Goal: Transaction & Acquisition: Purchase product/service

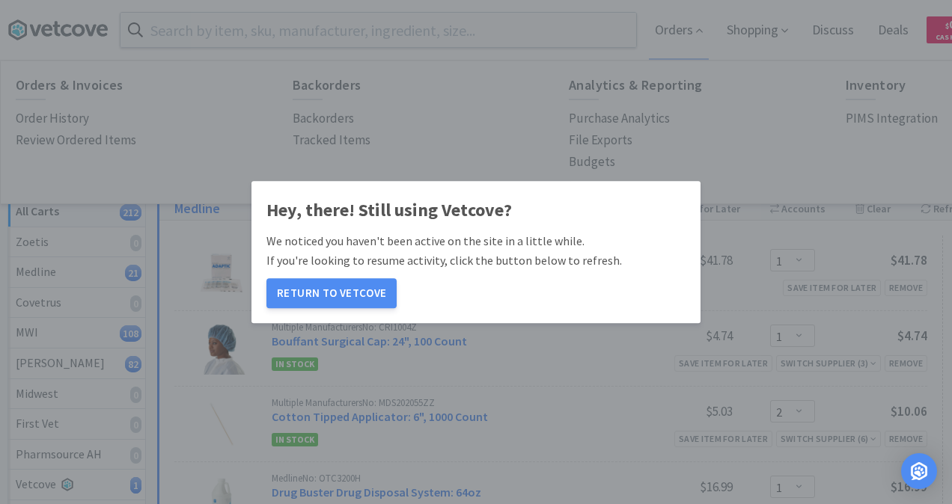
select select "1"
select select "2"
select select "1"
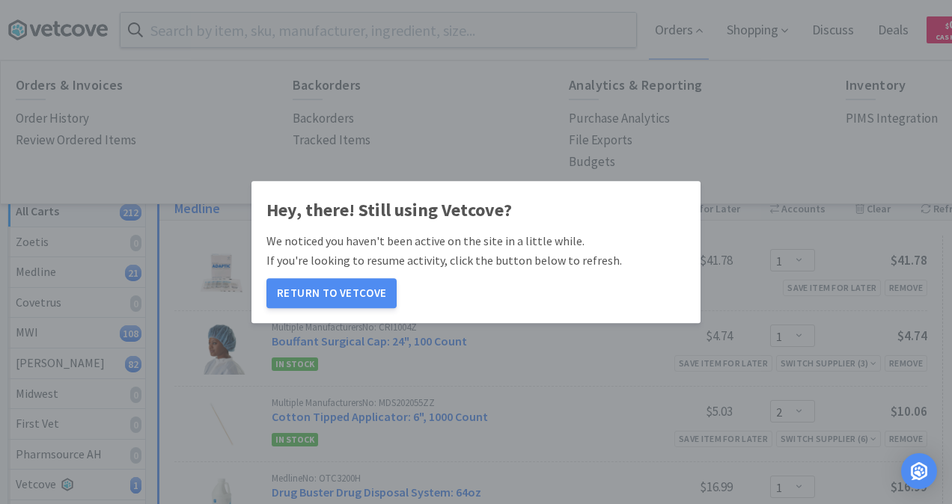
select select "10"
select select "1"
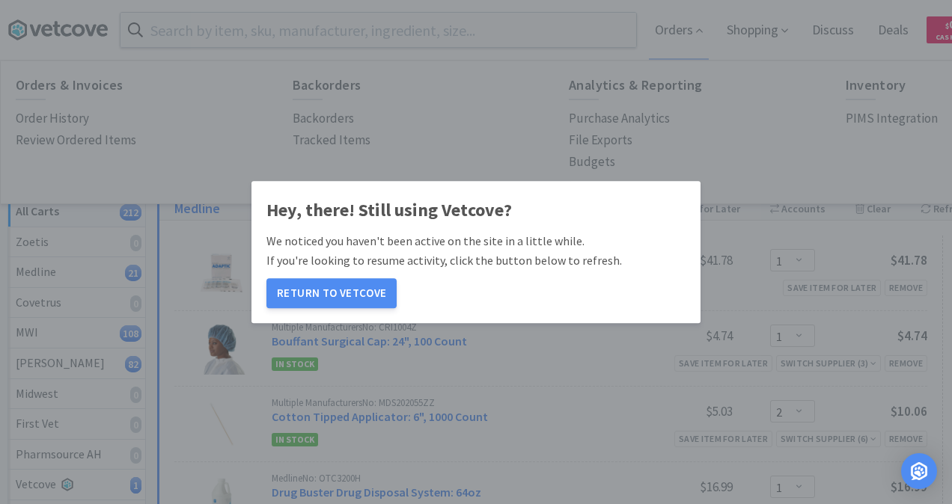
select select "1"
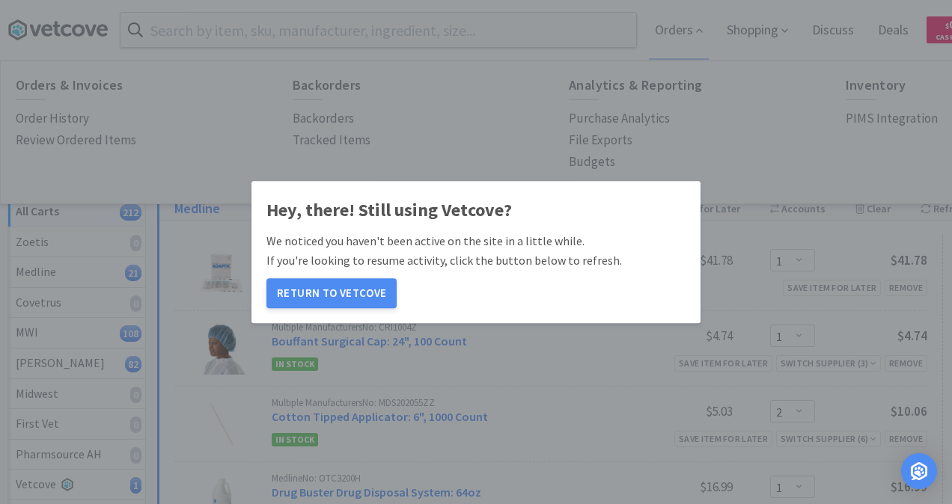
select select "4"
select select "1"
select select "10"
select select "4"
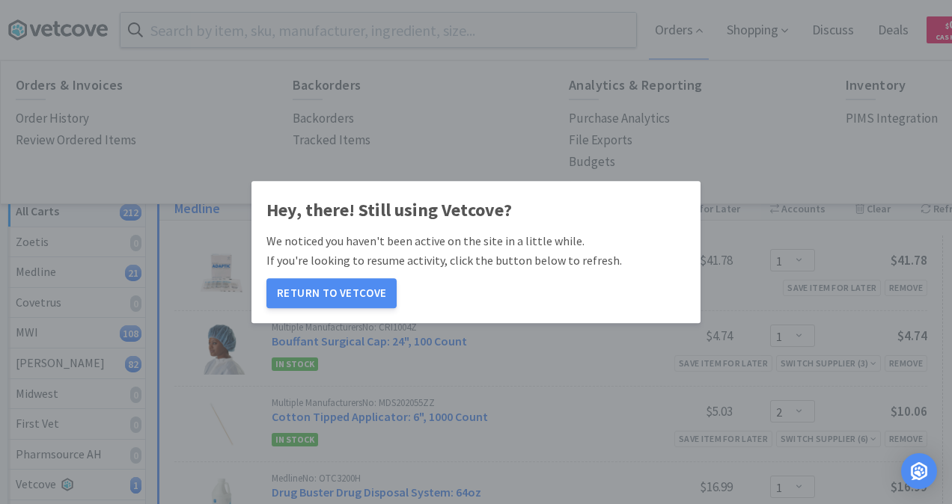
select select "2"
select select "1"
select select "2"
select select "4"
select select "2"
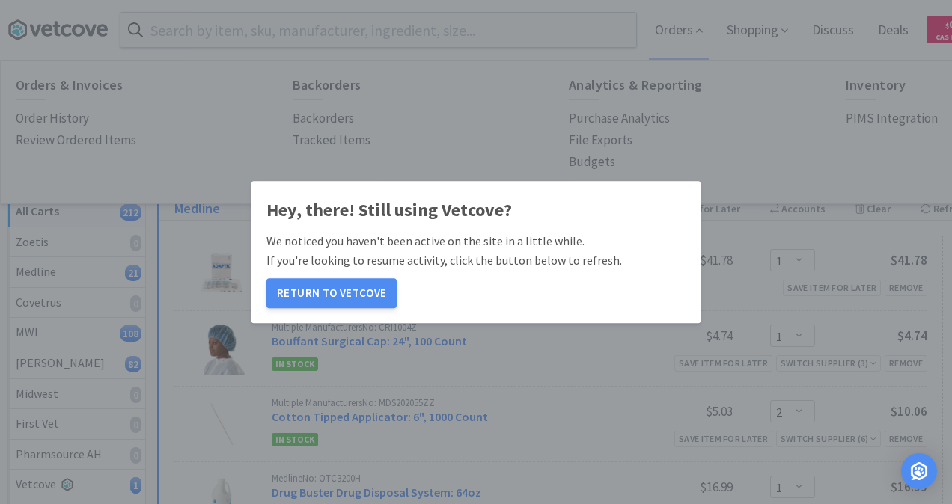
select select "2"
select select "1"
select select "2"
select select "4"
select select "1"
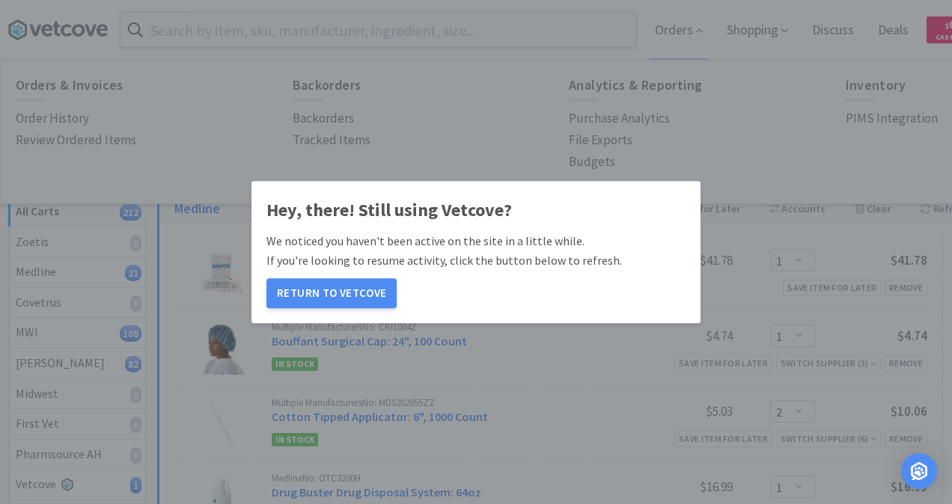
select select "50"
select select "1"
select select "3"
select select "2"
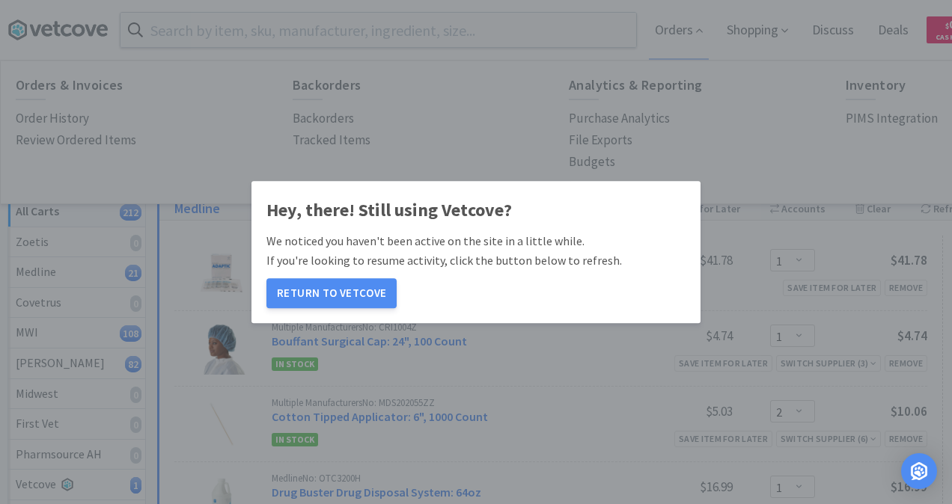
select select "2"
select select "4"
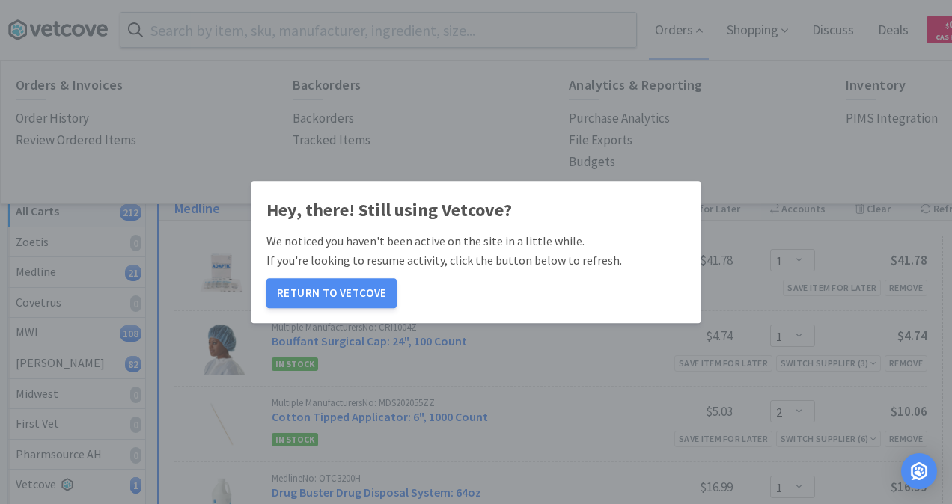
select select "4"
select select "1"
select select "2"
select select "1"
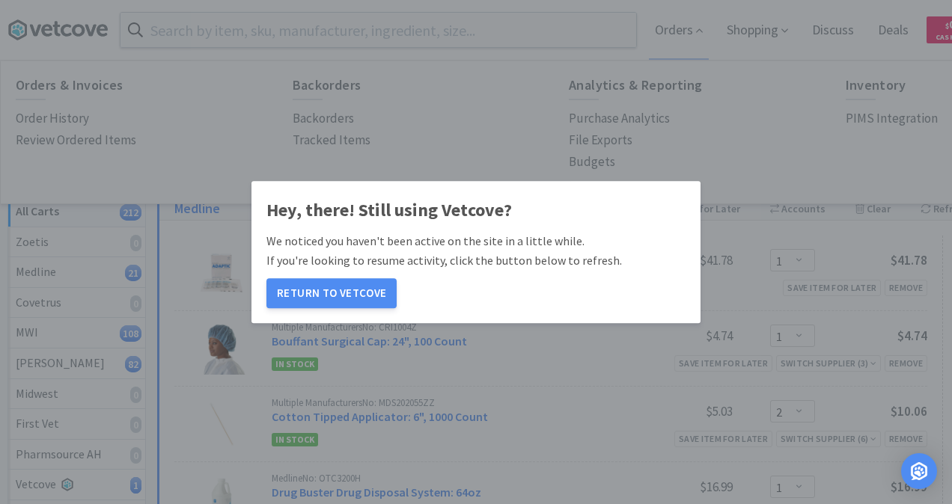
select select "1"
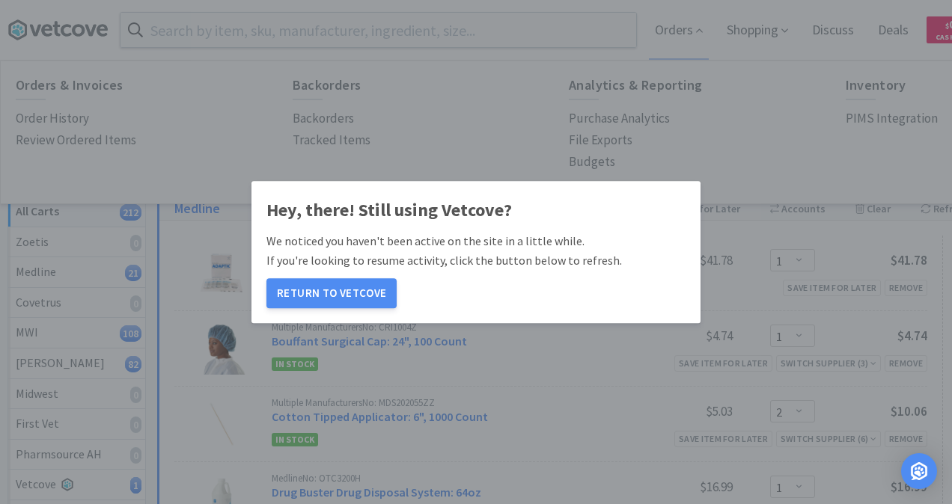
select select "2"
select select "10"
select select "4"
select select "1"
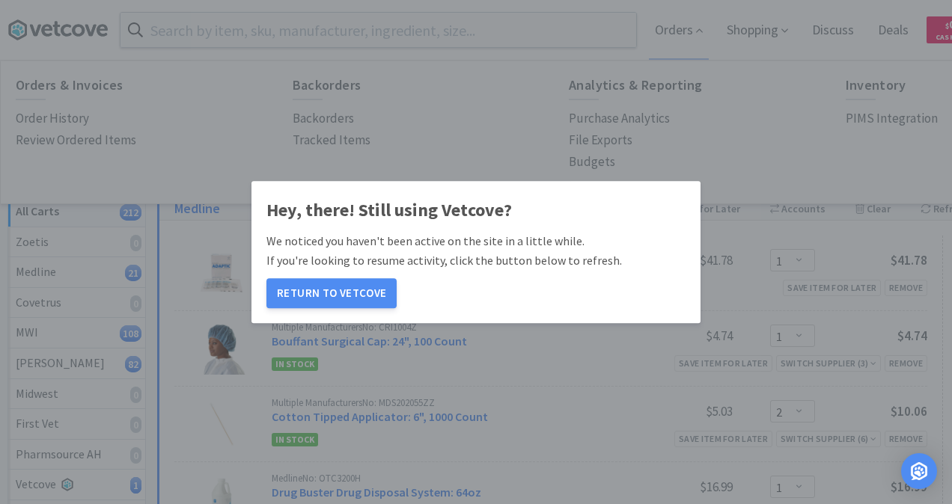
select select "2"
select select "4"
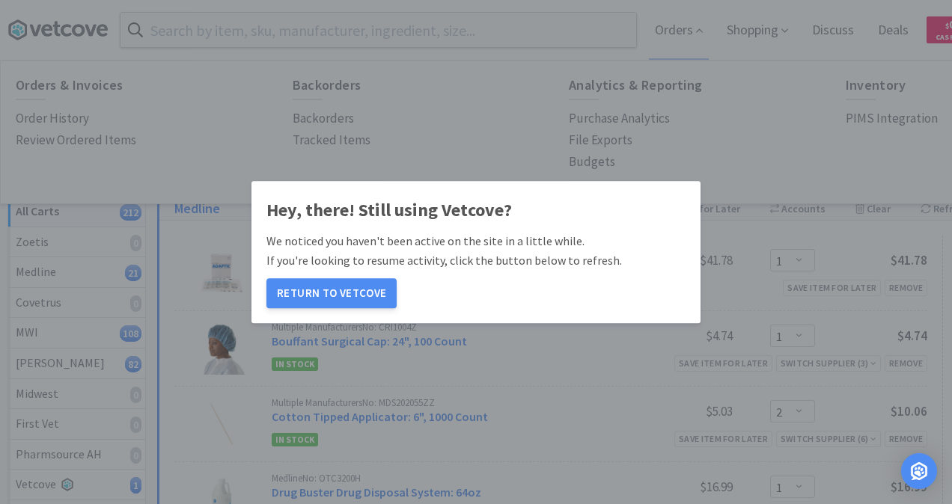
select select "4"
select select "1"
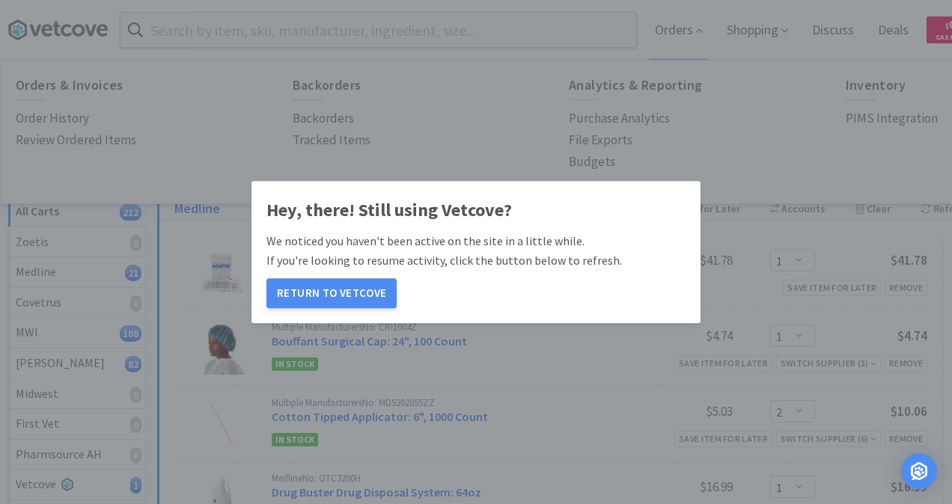
select select "4"
select select "1"
select select "15"
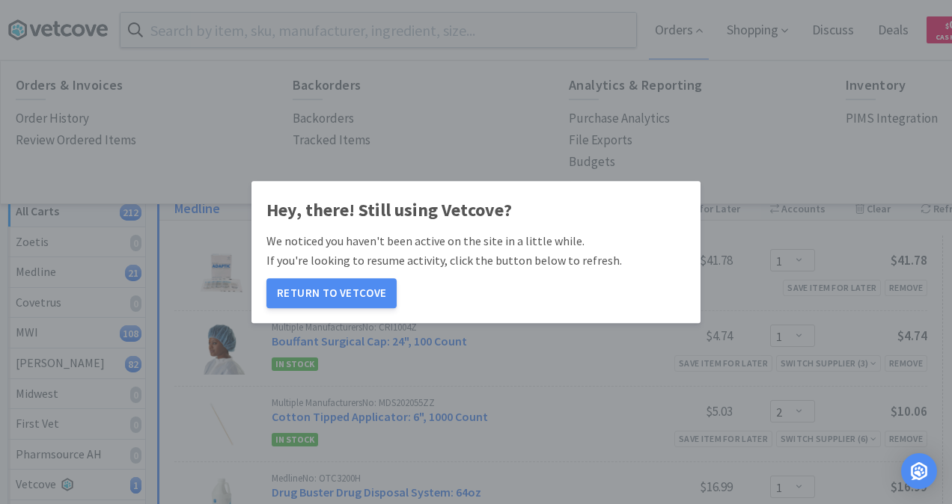
select select "15"
select select "4"
select select "2"
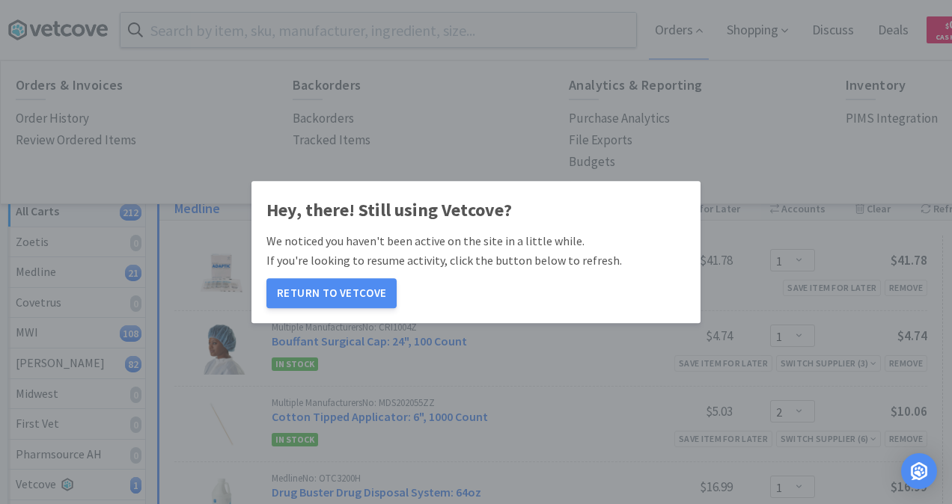
select select "1"
select select "2"
select select "1"
select select "36"
select select "1"
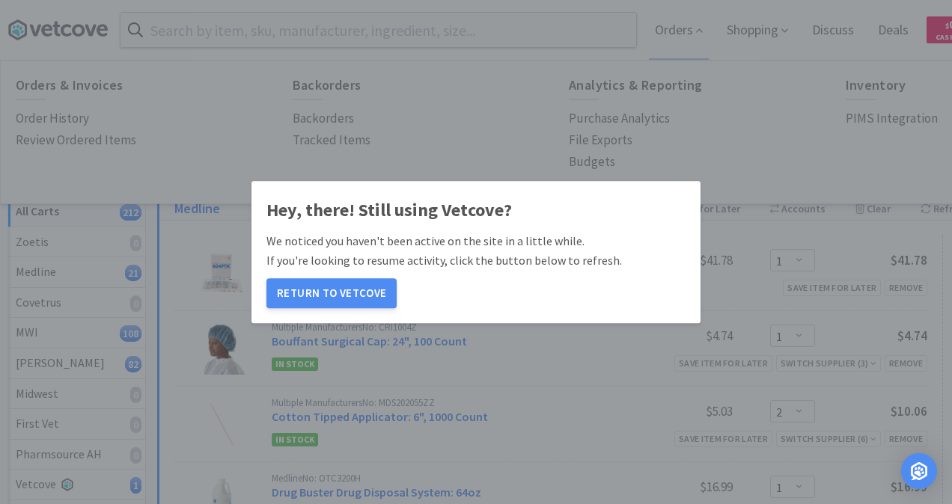
select select "1"
select select "2"
select select "1"
select select "24"
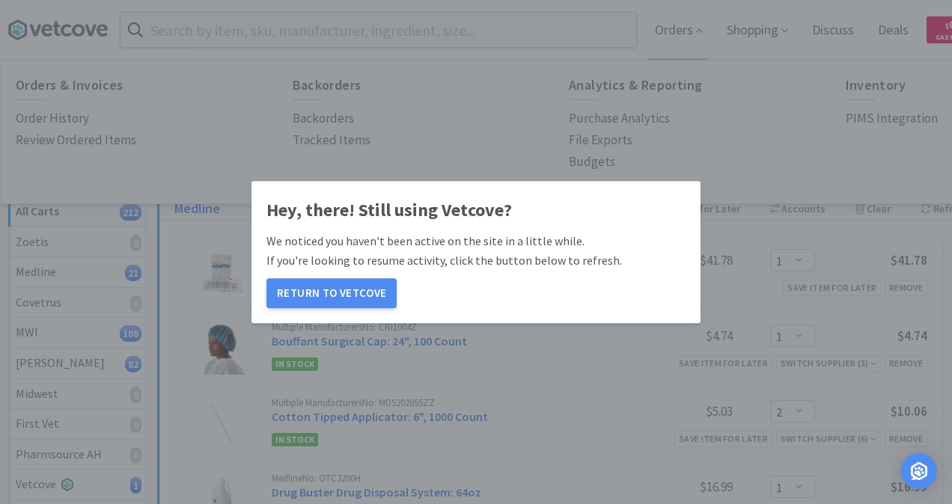
select select "4"
select select "2"
select select "1"
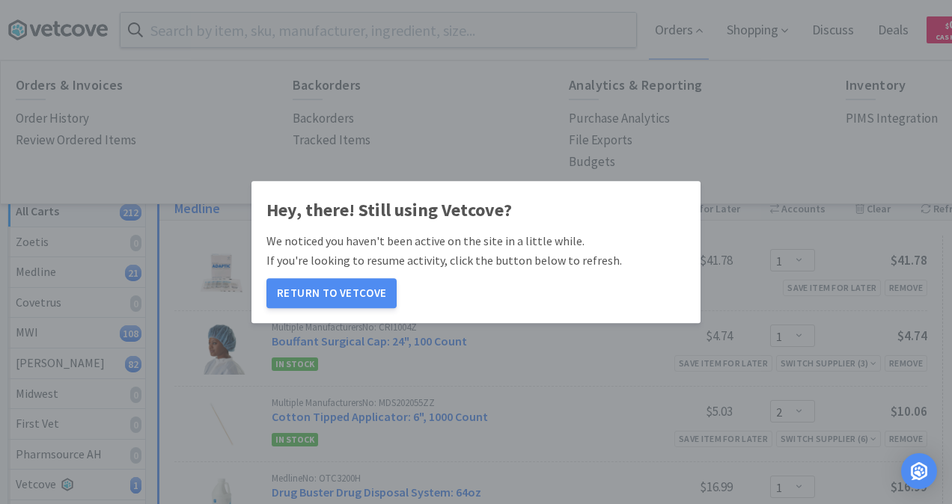
select select "1"
select select "3"
select select "1"
select select "2"
select select "1"
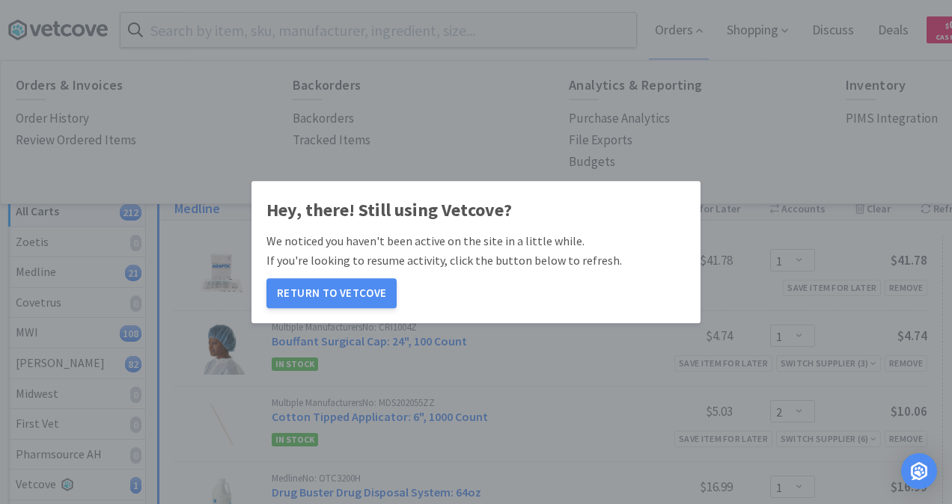
select select "6"
select select "4"
select select "2"
select select "1"
select select "10"
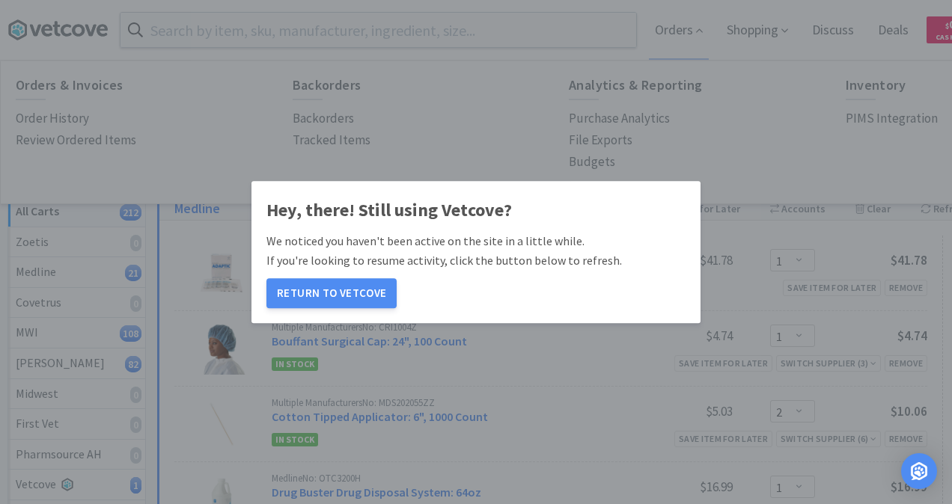
select select "1"
select select "4"
select select "1"
select select "10"
select select "2"
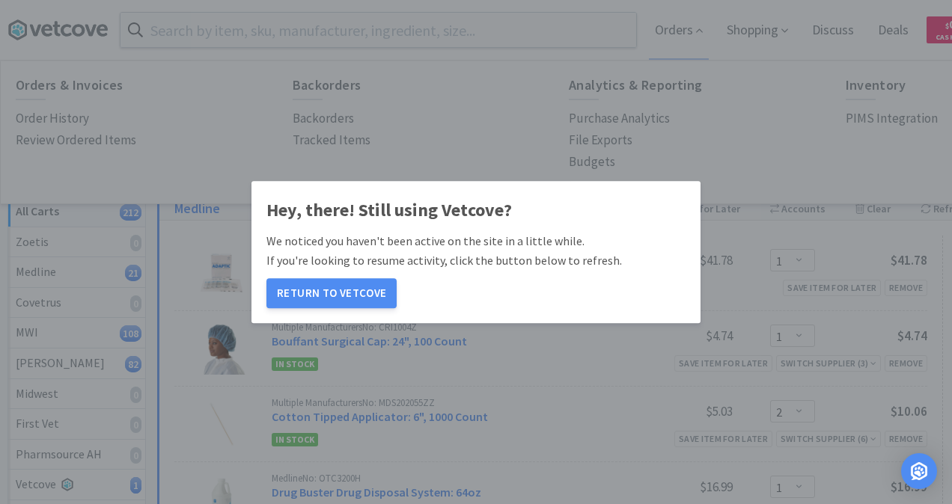
select select "2"
select select "1"
select select "2"
select select "1"
select select "2"
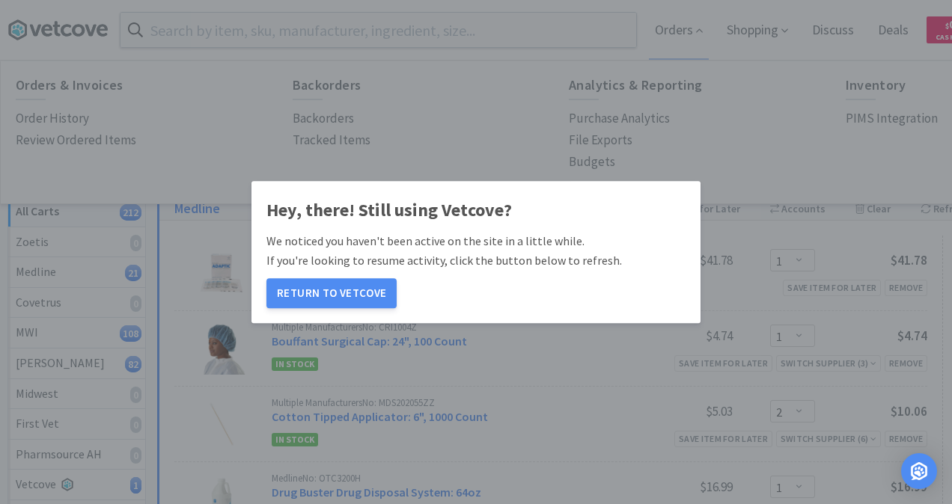
select select "50"
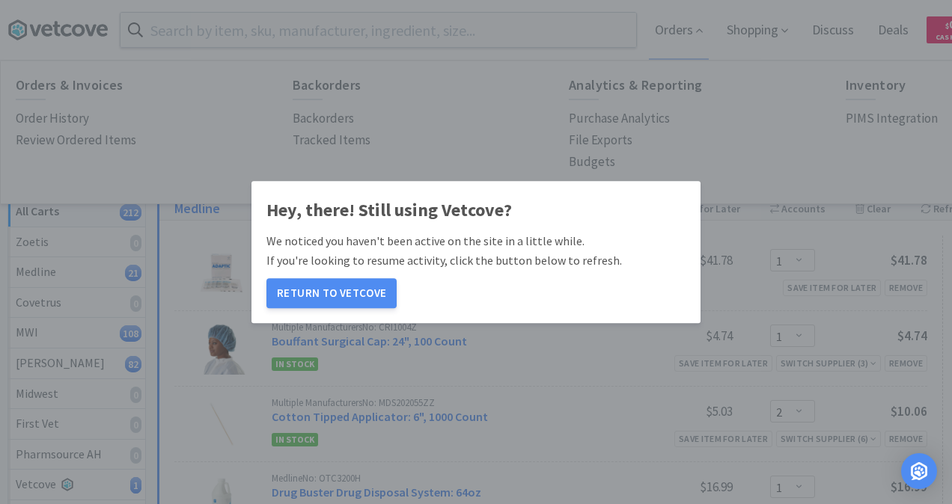
select select "50"
select select "1"
select select "10"
select select "4"
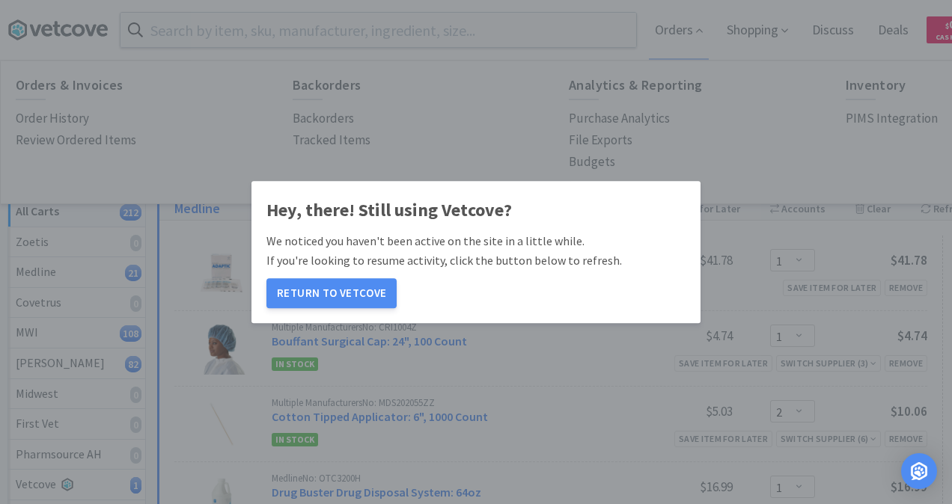
select select "4"
select select "2"
select select "1"
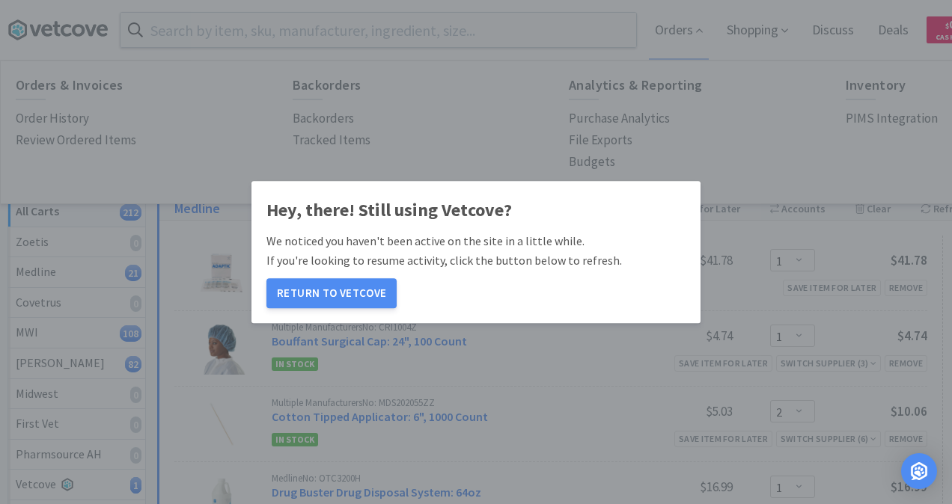
select select "4"
select select "2"
select select "1"
select select "4"
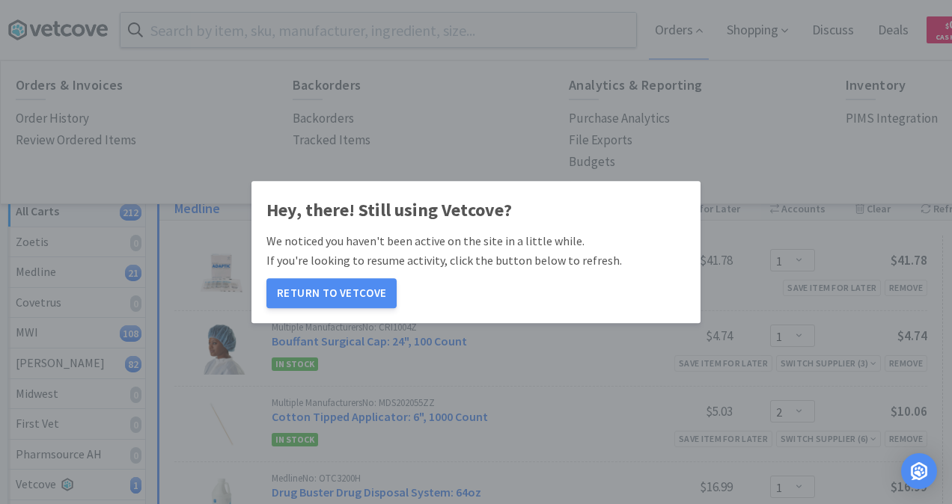
select select "2"
select select "1"
select select "4"
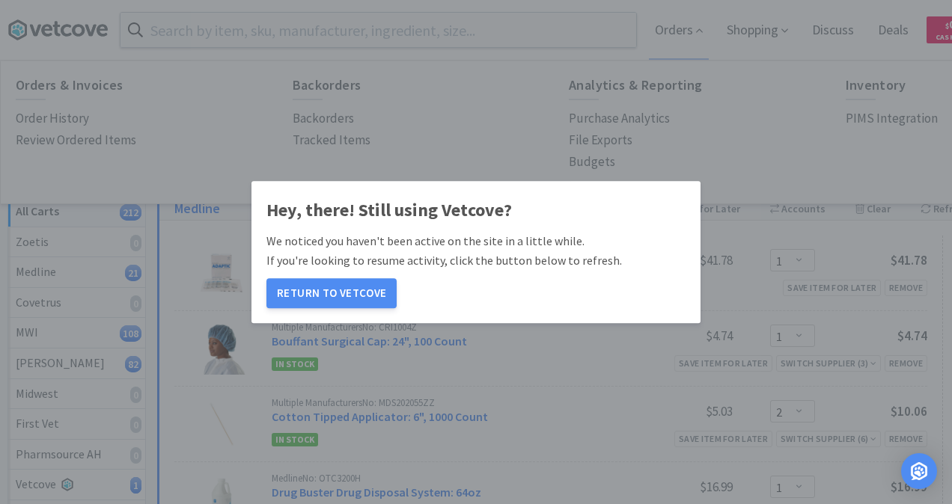
select select "1"
select select "4"
select select "2"
select select "1"
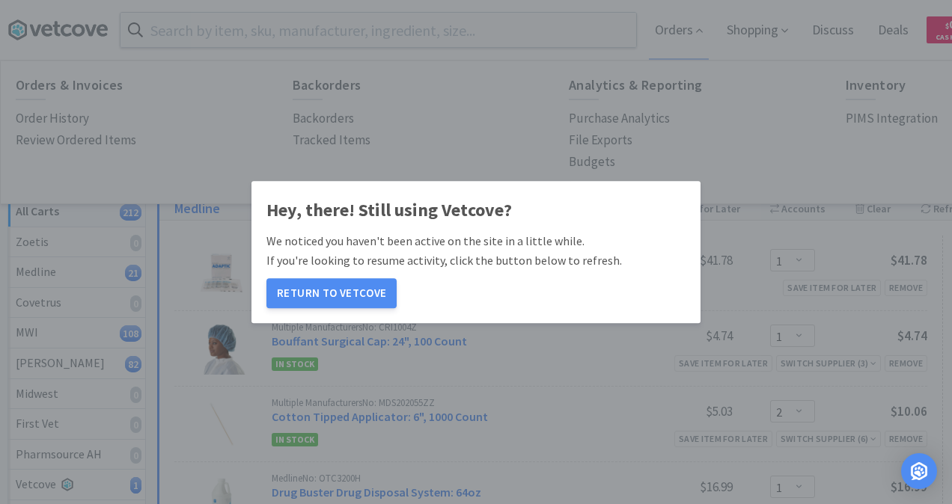
select select "3"
select select "2"
select select "4"
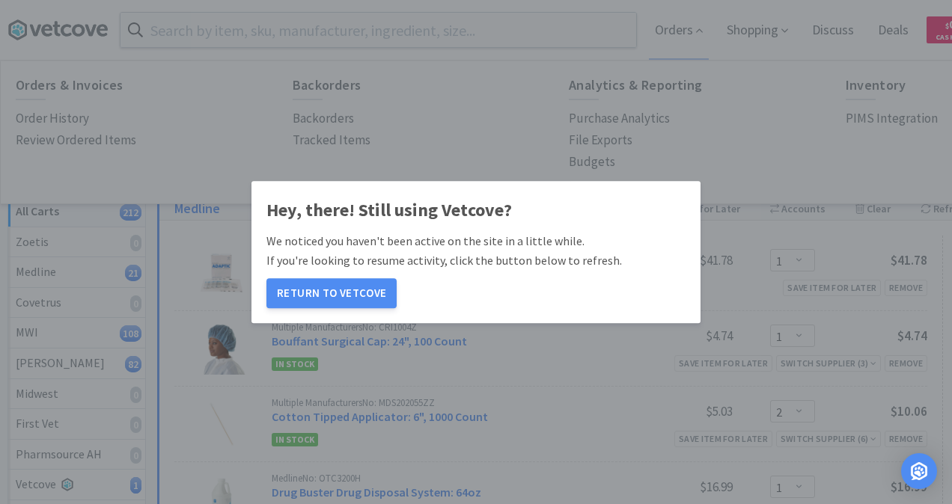
select select "4"
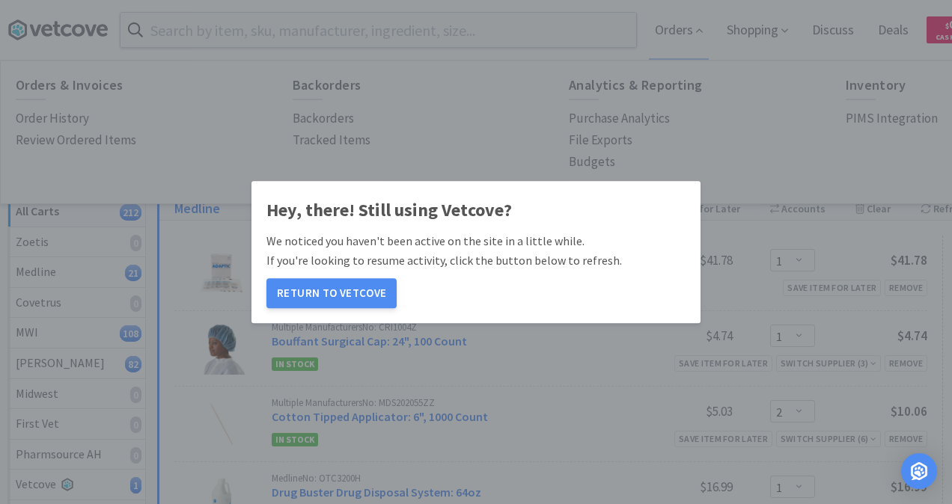
select select "4"
select select "2"
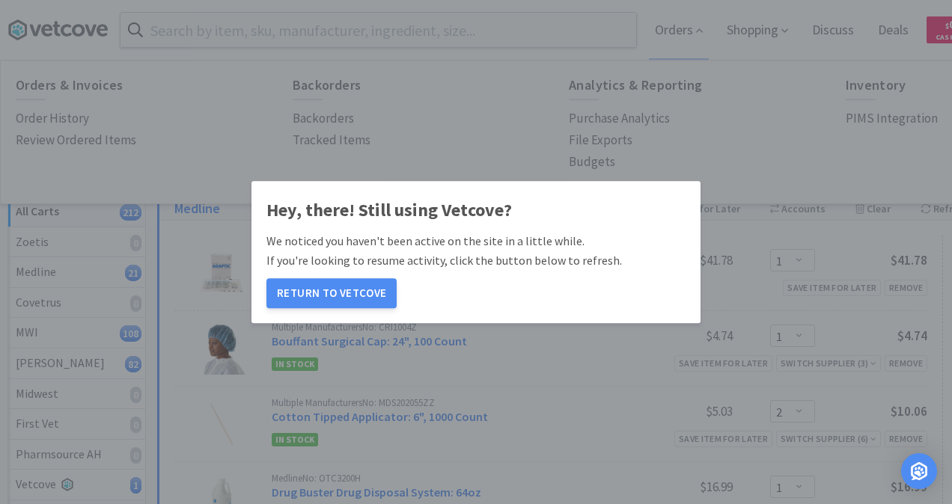
select select "4"
select select "1"
select select "4"
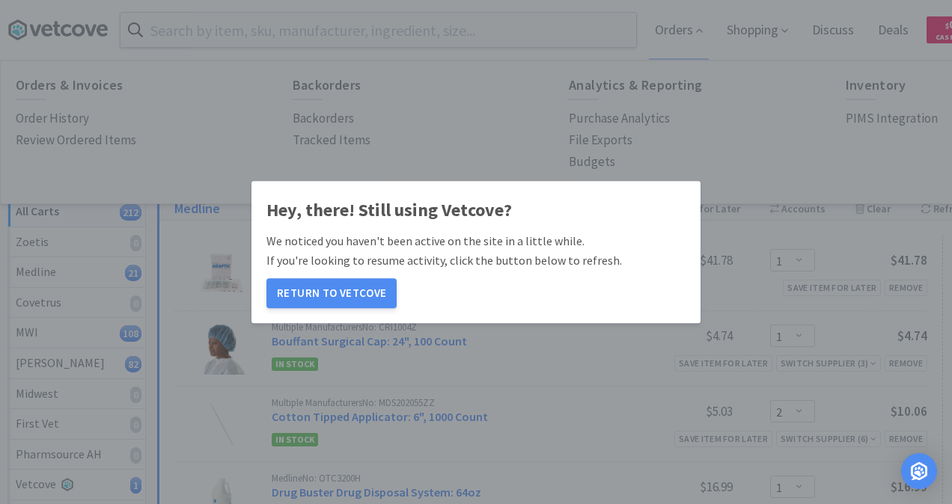
select select "2"
select select "1"
select select "2"
select select "1"
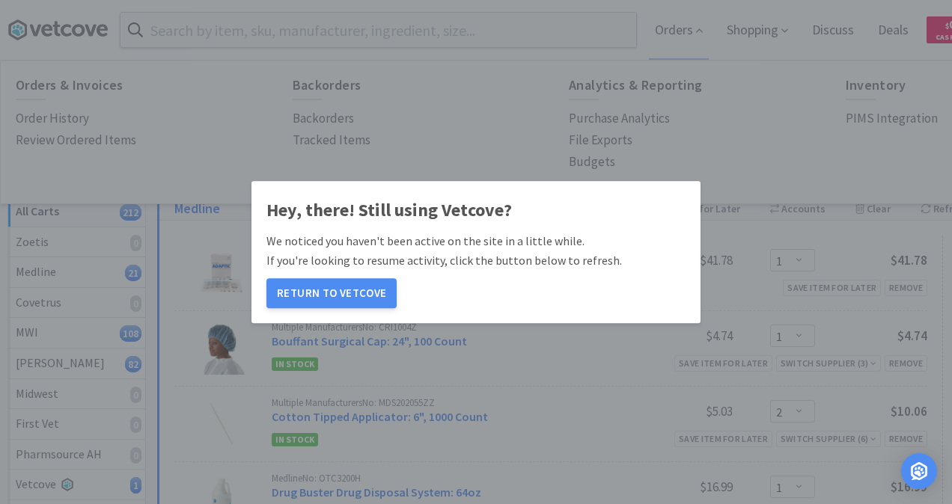
select select "8"
select select "2"
select select "1"
select select "2"
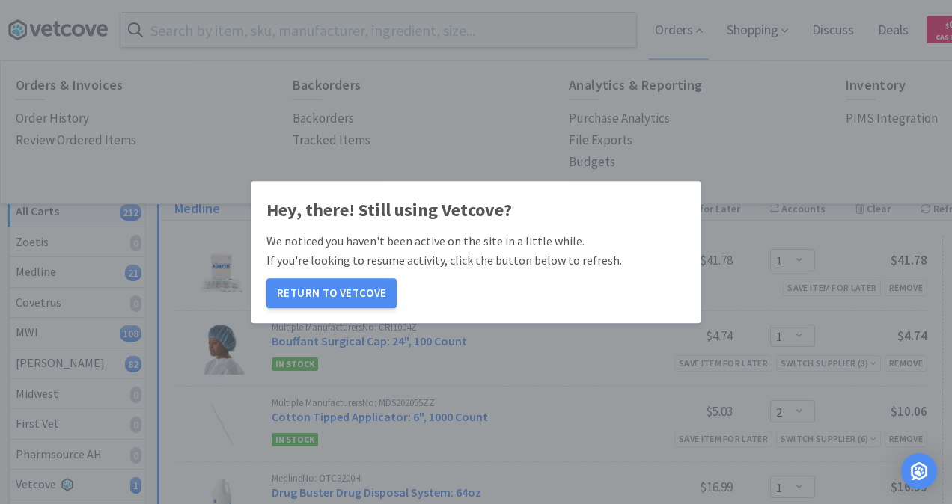
select select "1"
select select "2"
select select "4"
select select "2"
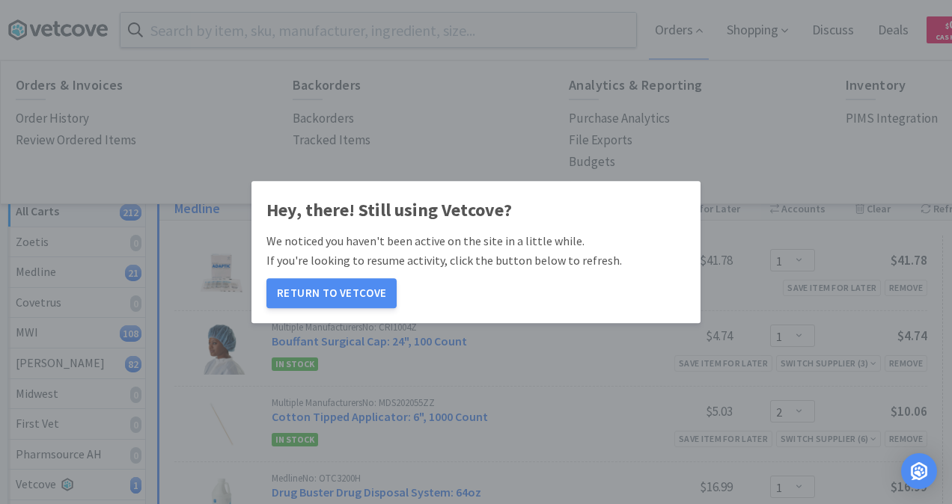
select select "1"
select select "2"
select select "1"
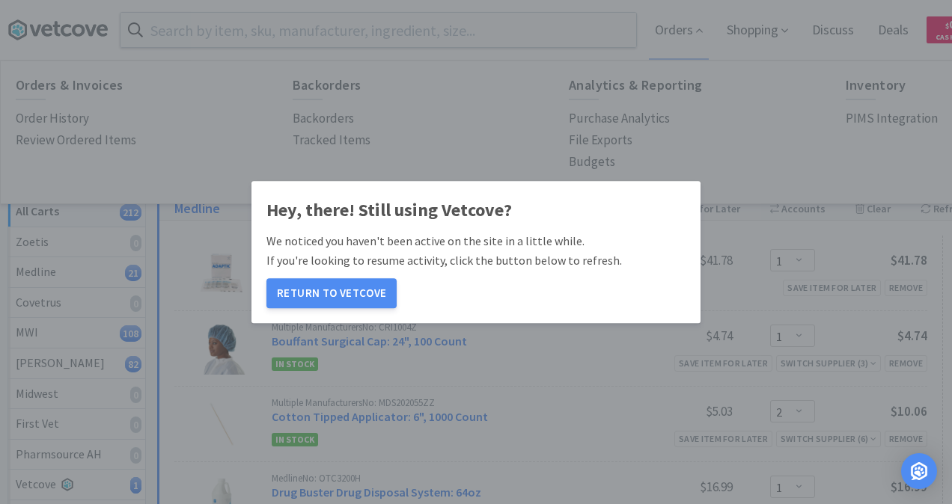
select select "1"
select select "4"
select select "2"
select select "1"
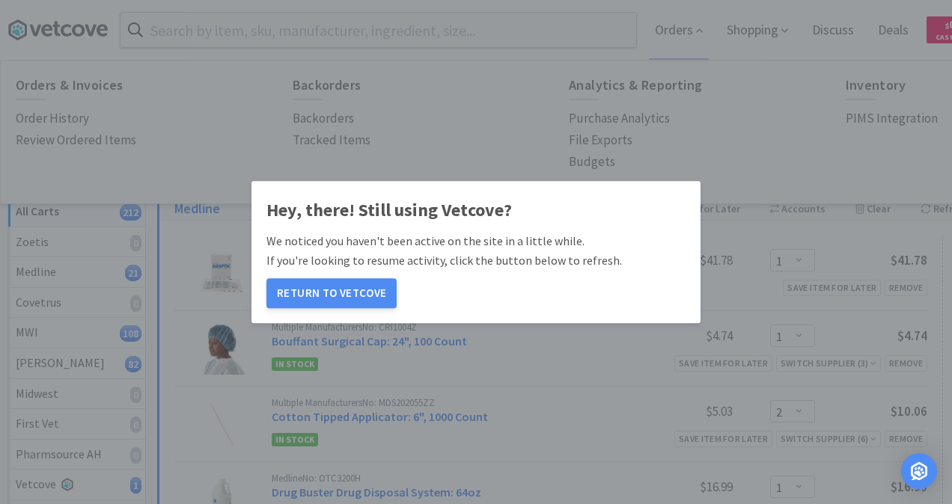
select select "1"
select select "2"
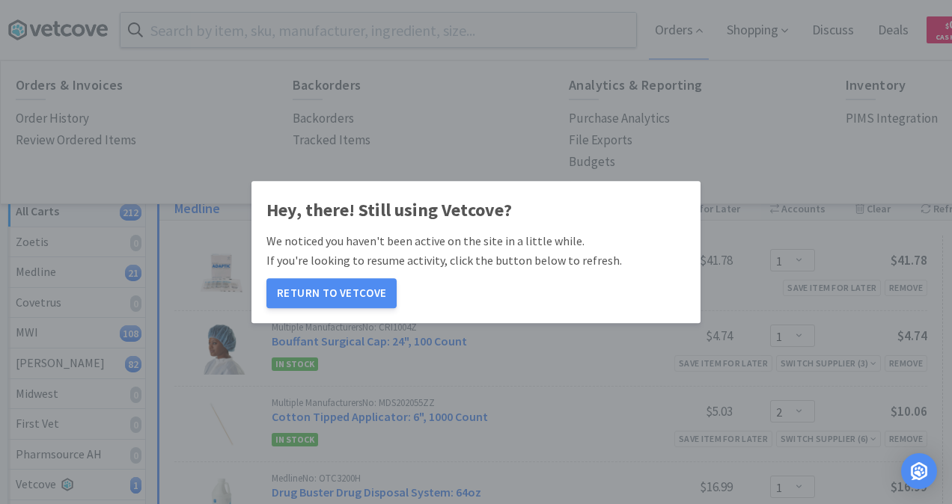
select select "1"
select select "2"
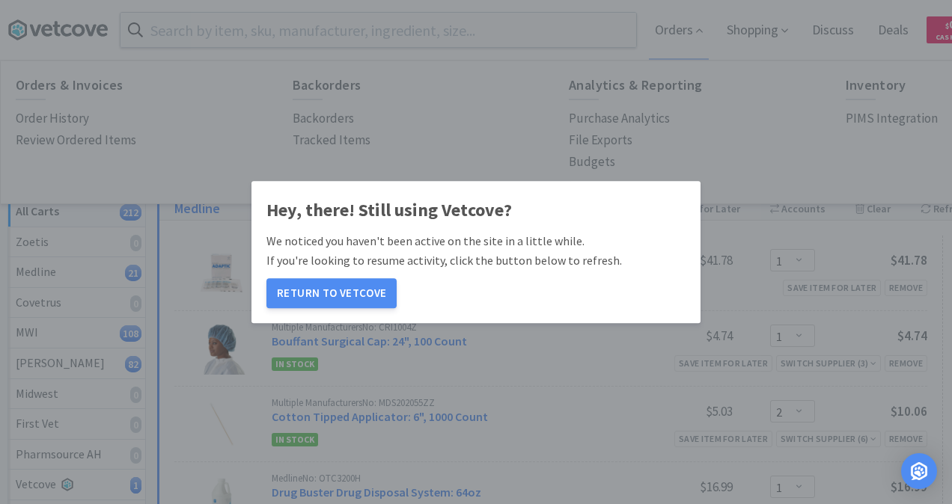
select select "2"
select select "1"
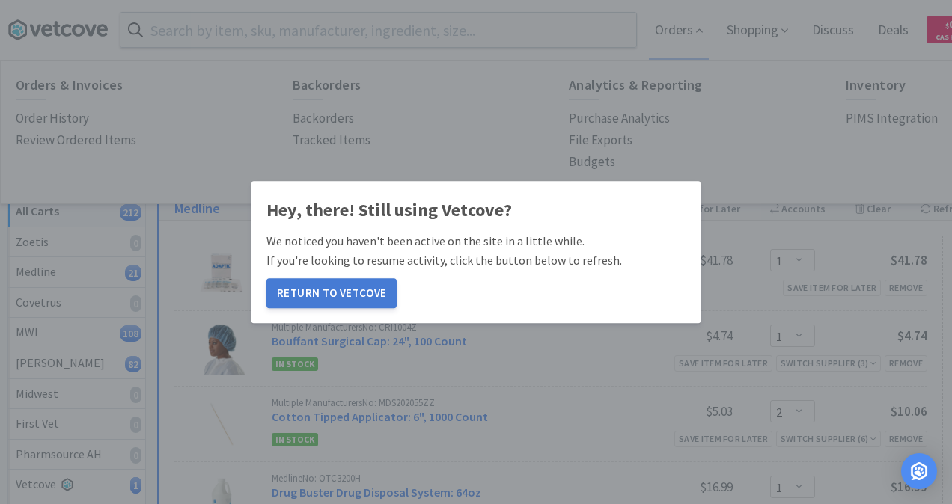
click at [352, 287] on button "Return to Vetcove" at bounding box center [331, 293] width 130 height 30
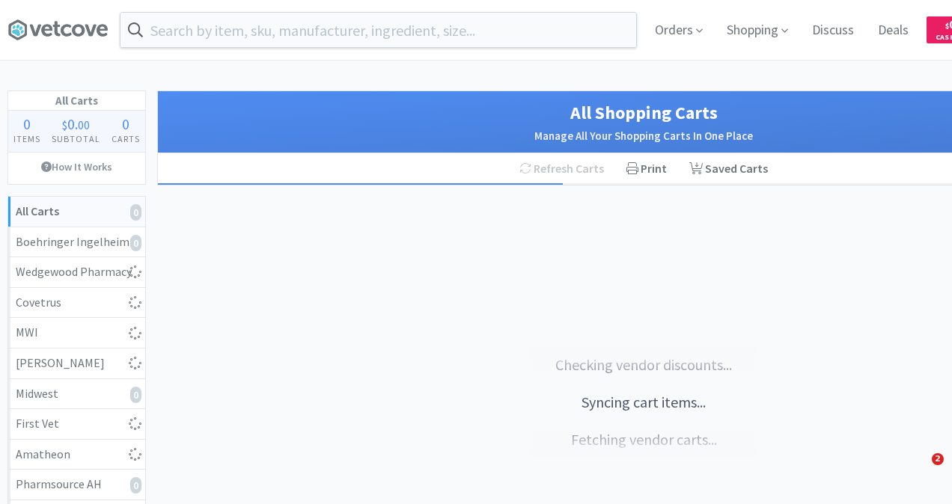
select select "4"
select select "2"
select select "1"
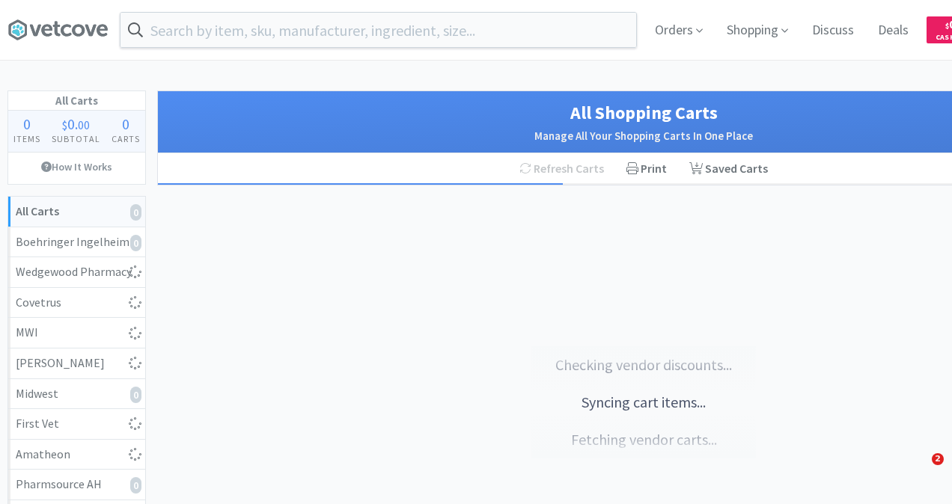
select select "4"
select select "1"
select select "4"
select select "2"
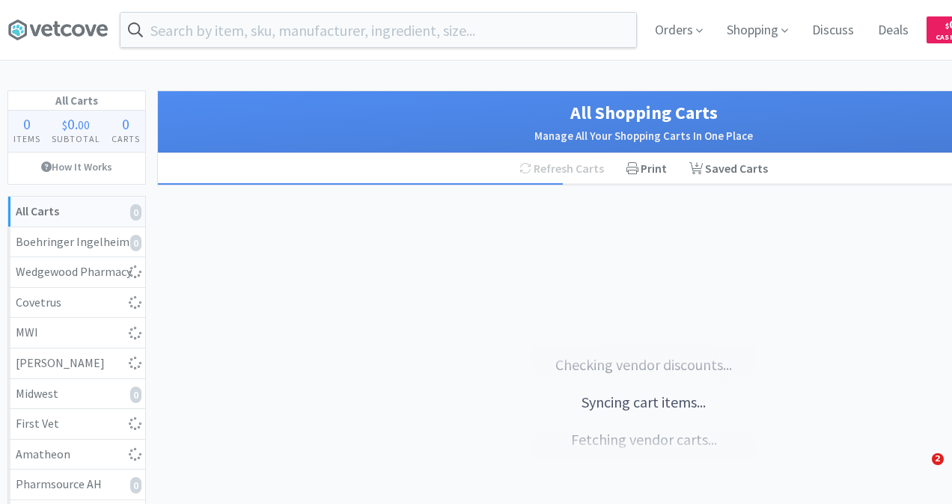
select select "1"
select select "3"
select select "2"
select select "4"
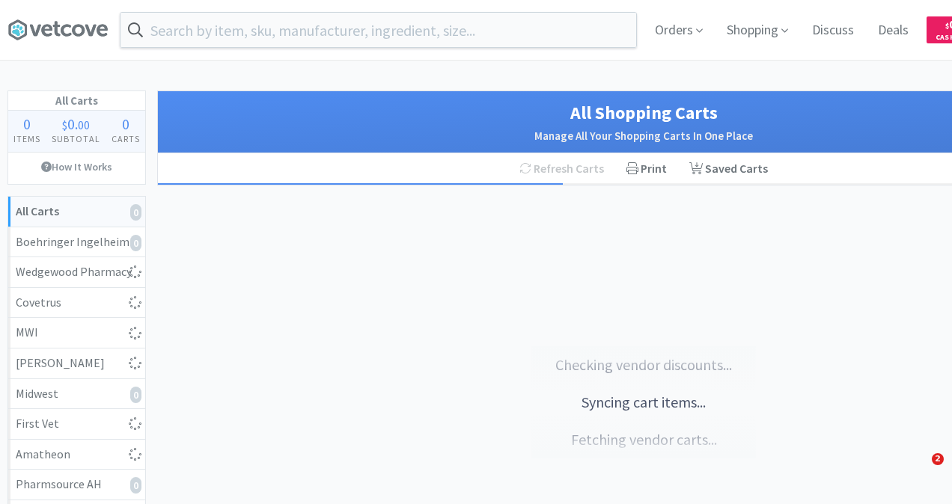
select select "4"
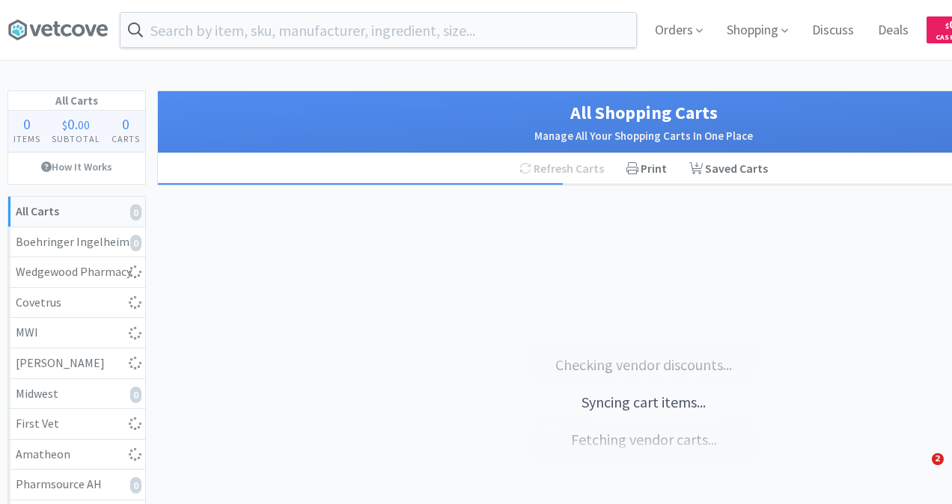
select select "4"
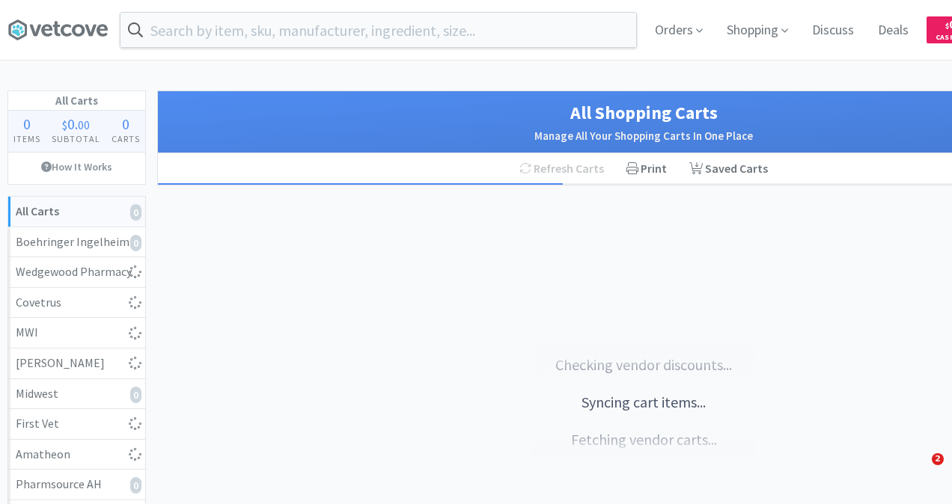
select select "2"
select select "4"
select select "1"
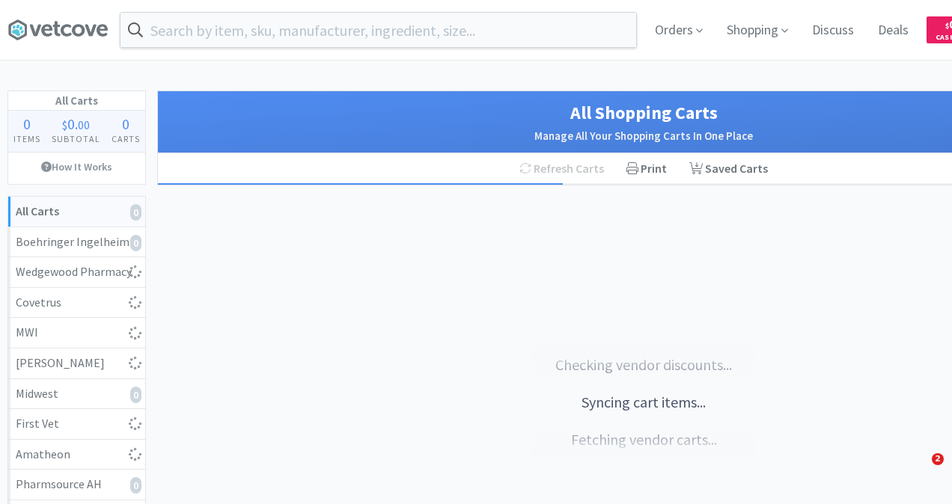
select select "4"
select select "2"
select select "1"
select select "2"
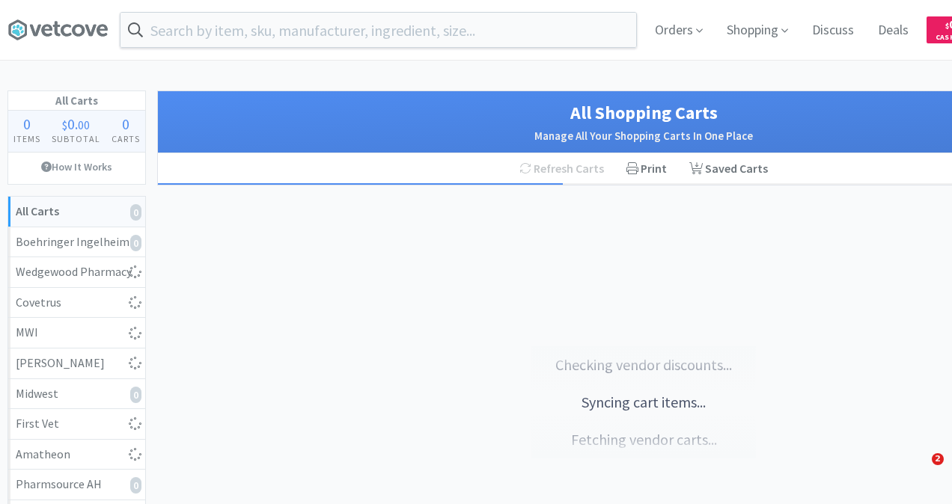
select select "1"
select select "8"
select select "2"
select select "1"
select select "2"
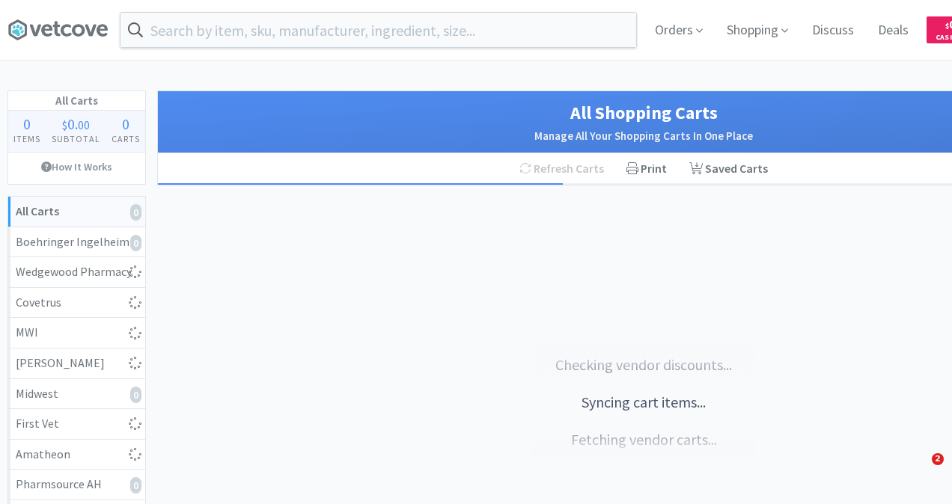
select select "1"
select select "2"
select select "4"
select select "2"
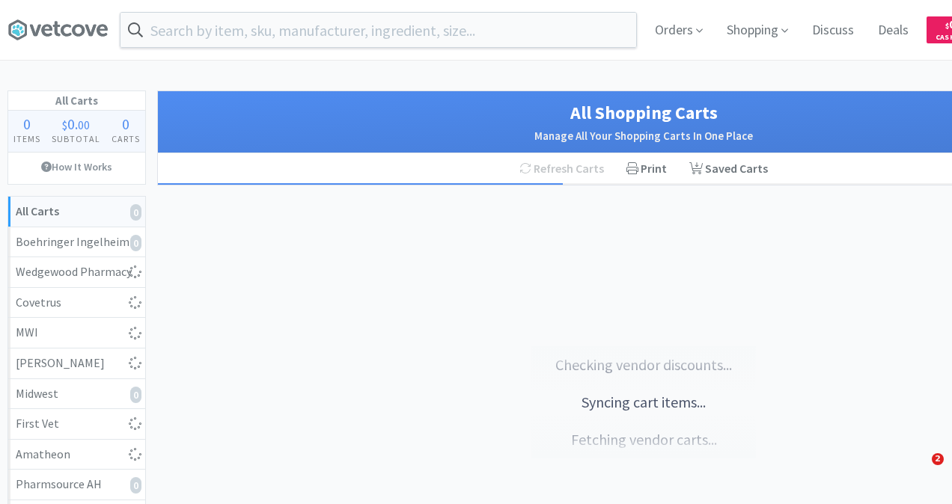
select select "1"
select select "2"
select select "1"
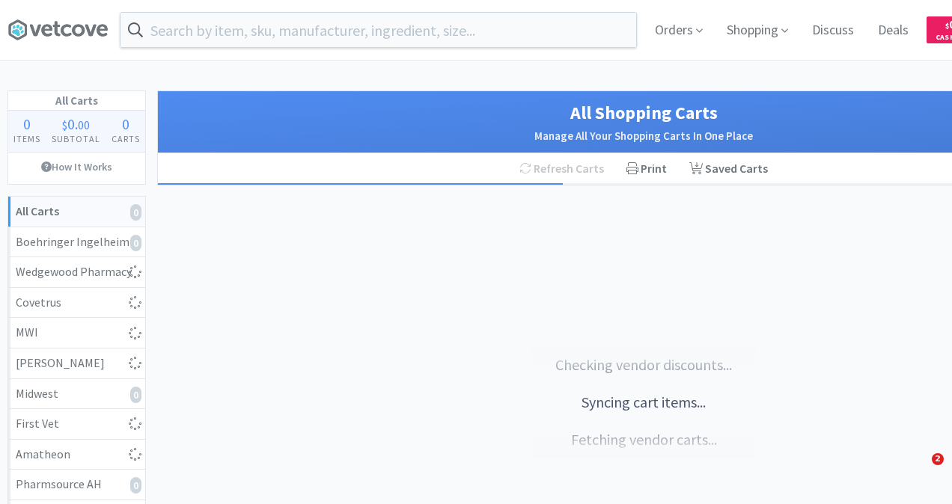
select select "1"
select select "4"
select select "2"
select select "1"
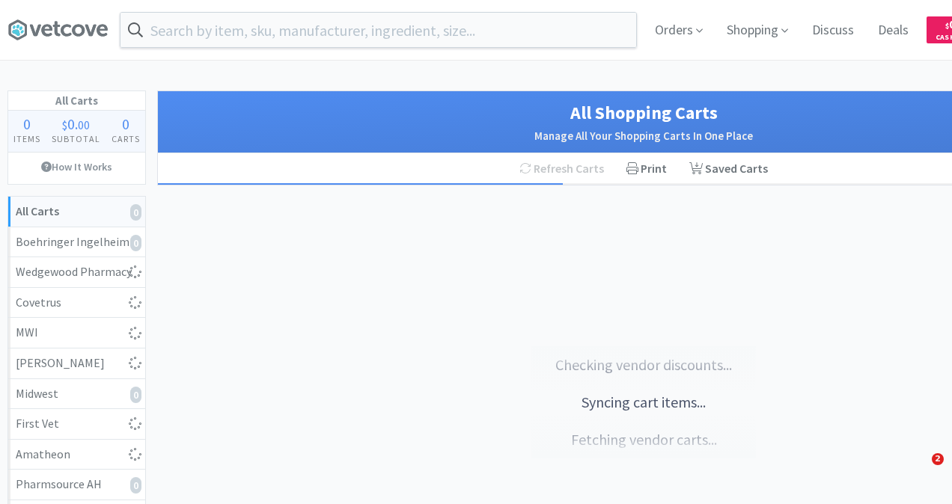
select select "1"
select select "2"
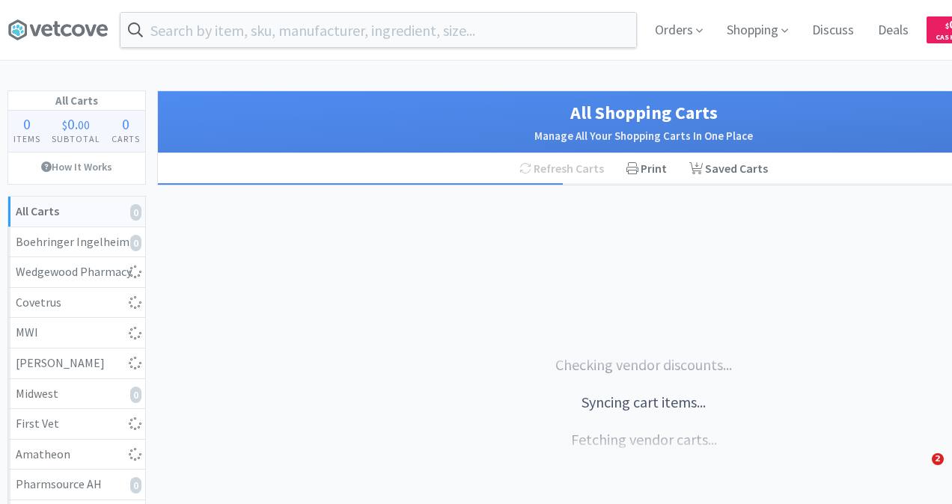
select select "1"
select select "2"
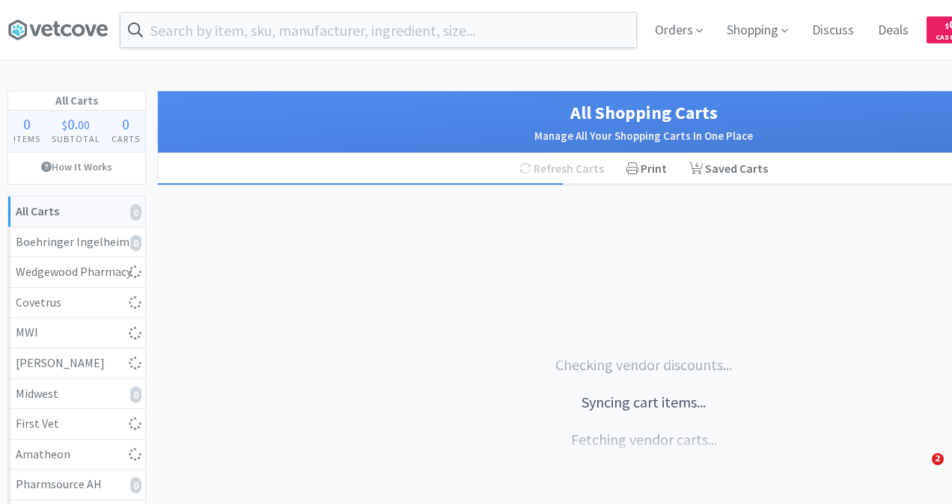
select select "2"
select select "1"
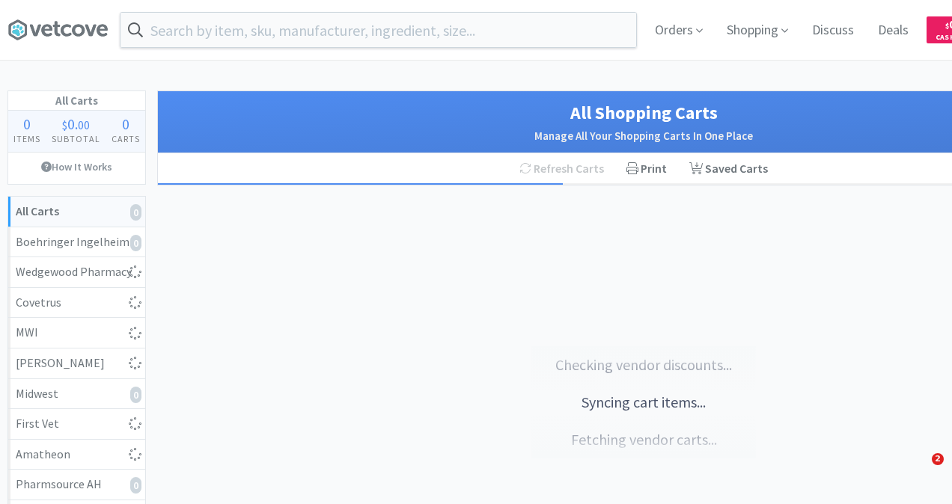
select select "100"
select select "6"
select select "1"
select select "2"
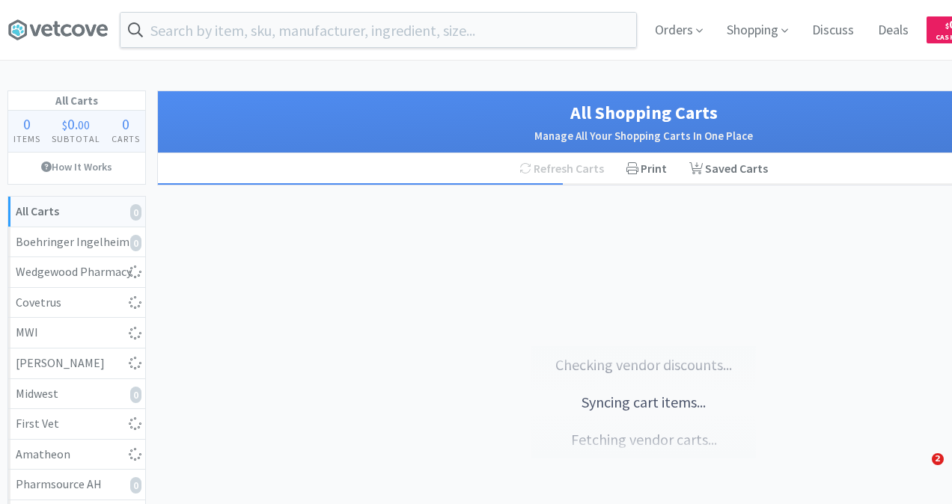
select select "6"
select select "4"
select select "1"
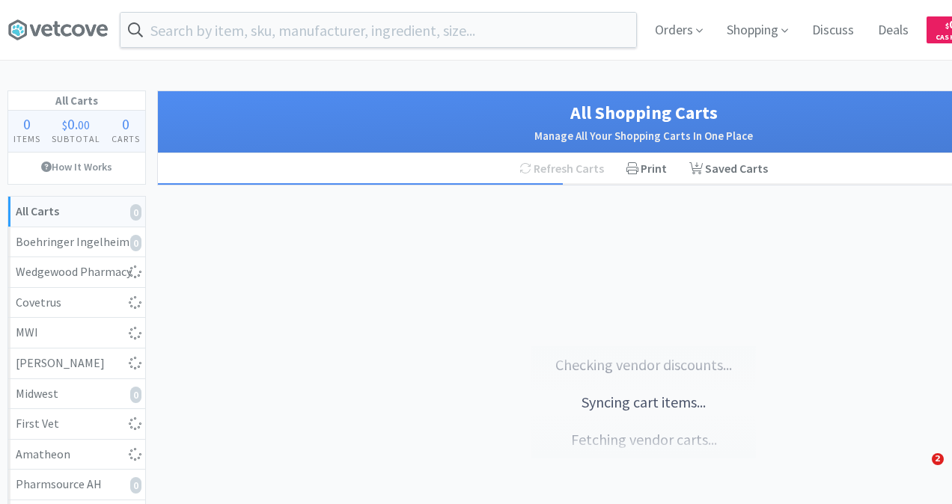
select select "2"
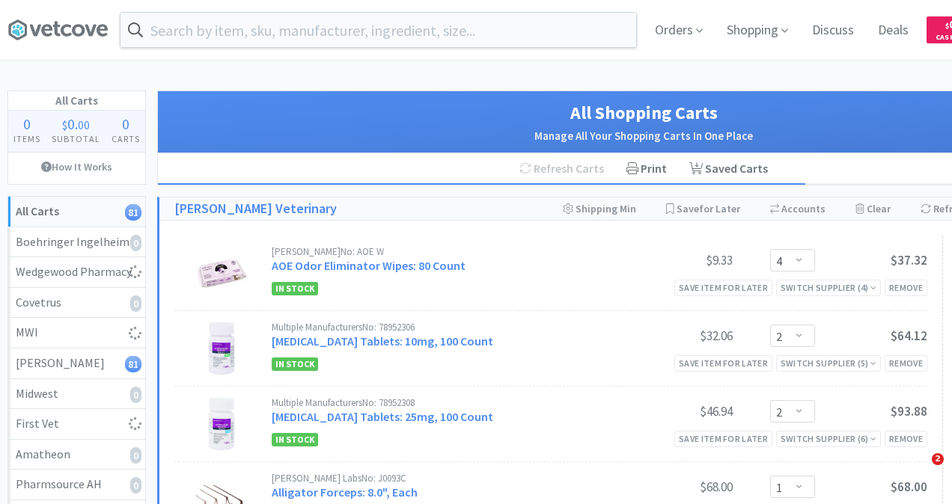
select select "1"
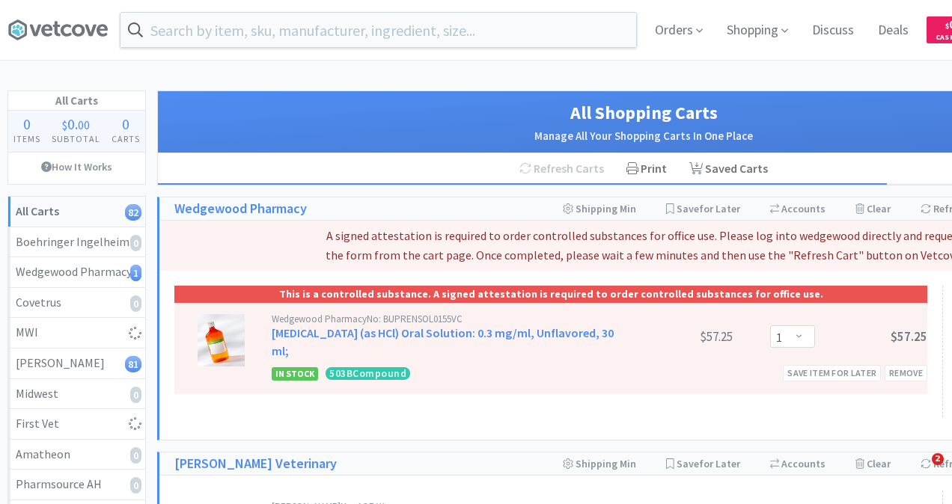
select select "1"
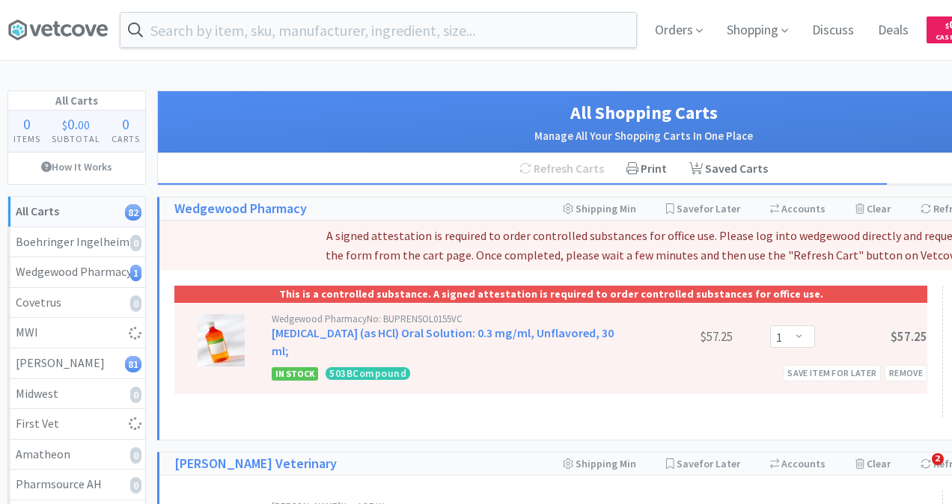
select select "4"
select select "2"
select select "1"
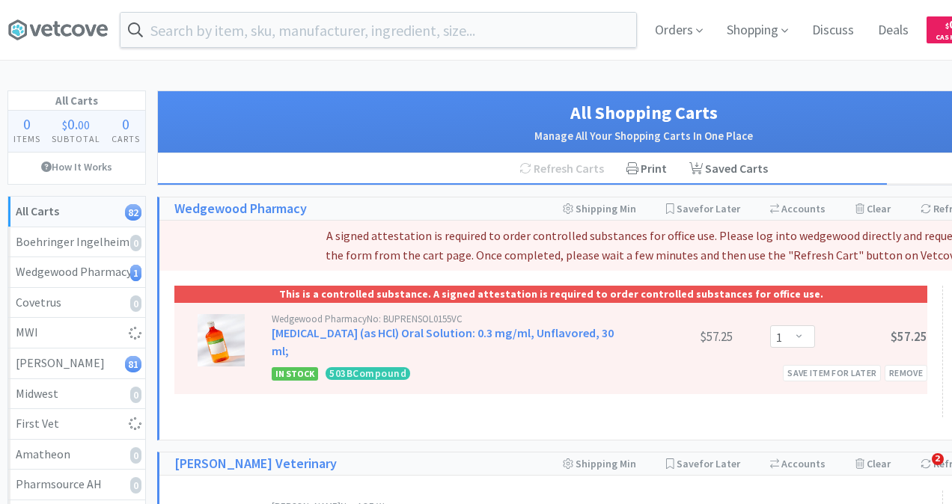
select select "1"
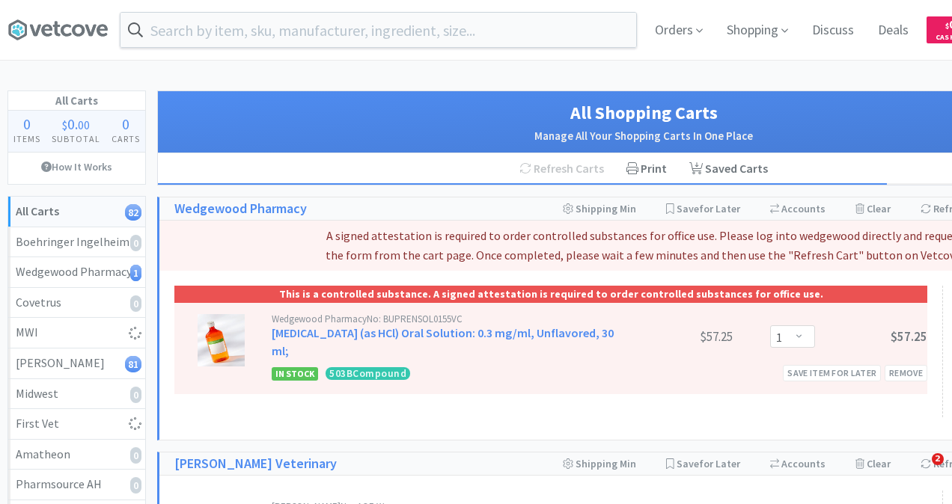
select select "1"
select select "2"
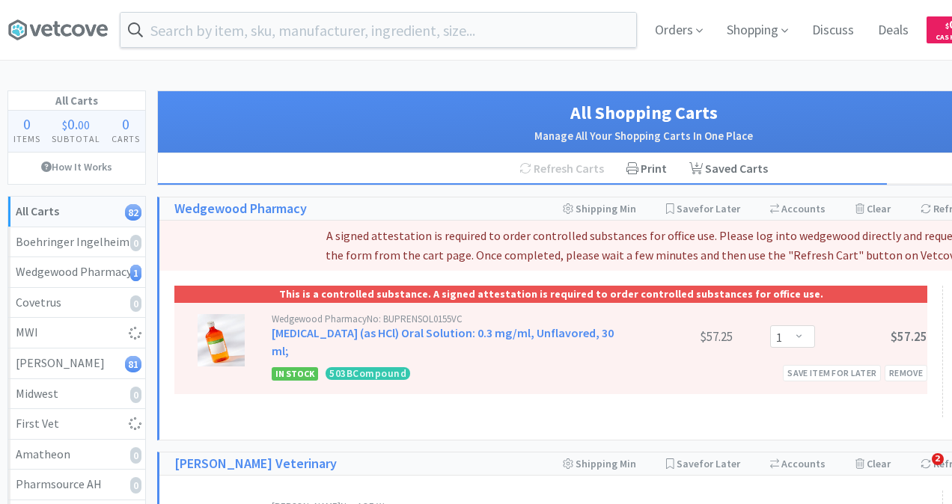
select select "2"
select select "1"
select select "3"
select select "1"
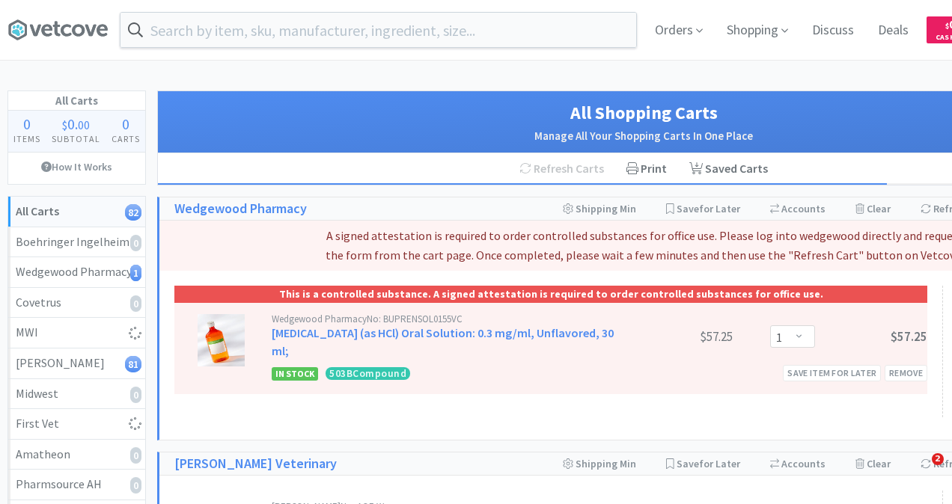
select select "2"
select select "1"
select select "2"
select select "4"
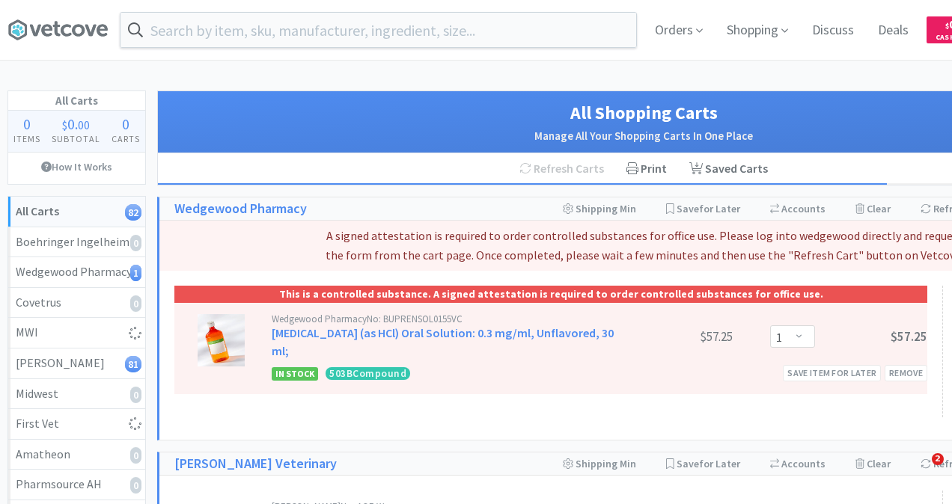
select select "12"
select select "2"
select select "8"
select select "1"
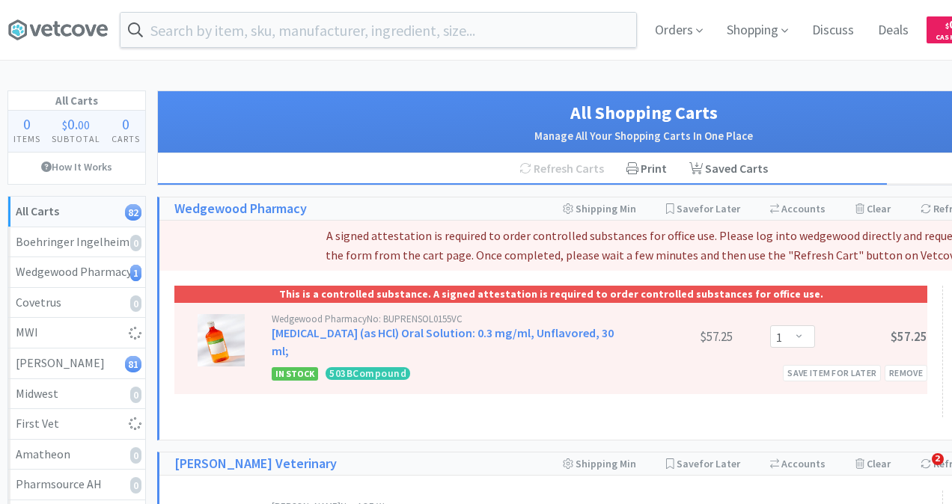
select select "1"
select select "4"
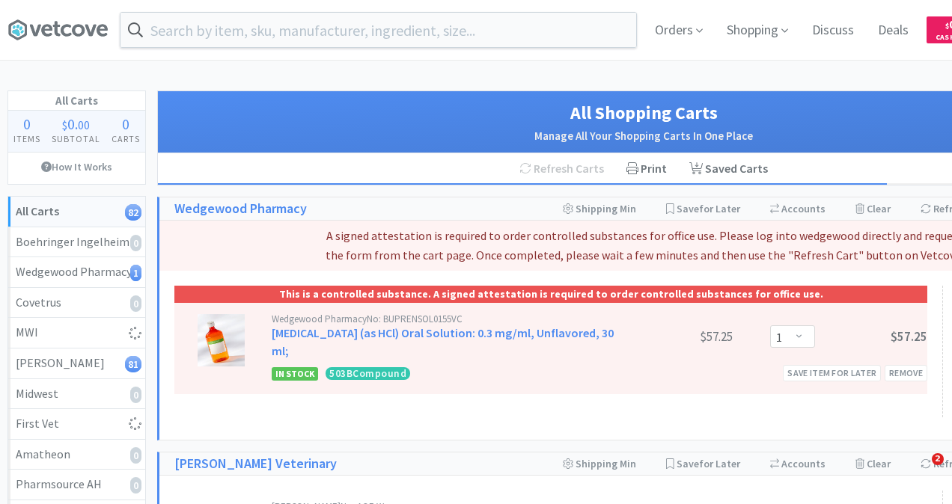
select select "4"
select select "1"
select select "10"
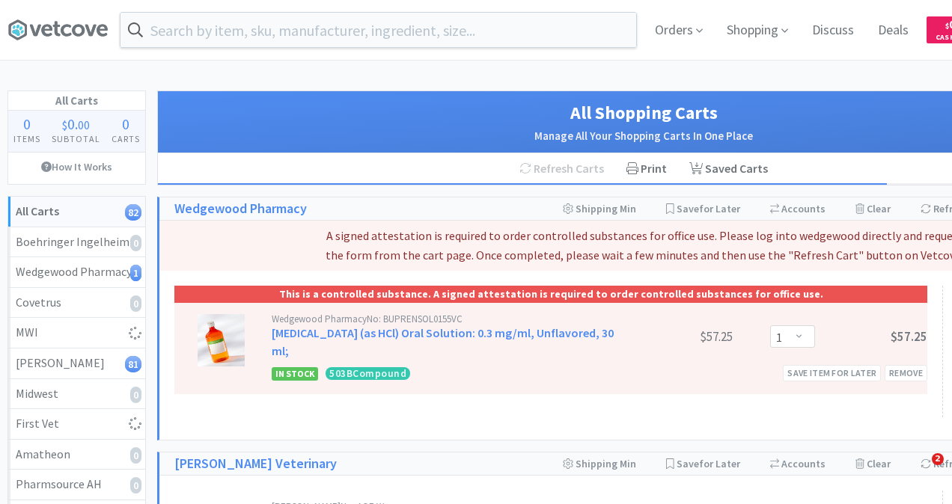
select select "10"
select select "6"
select select "10"
select select "4"
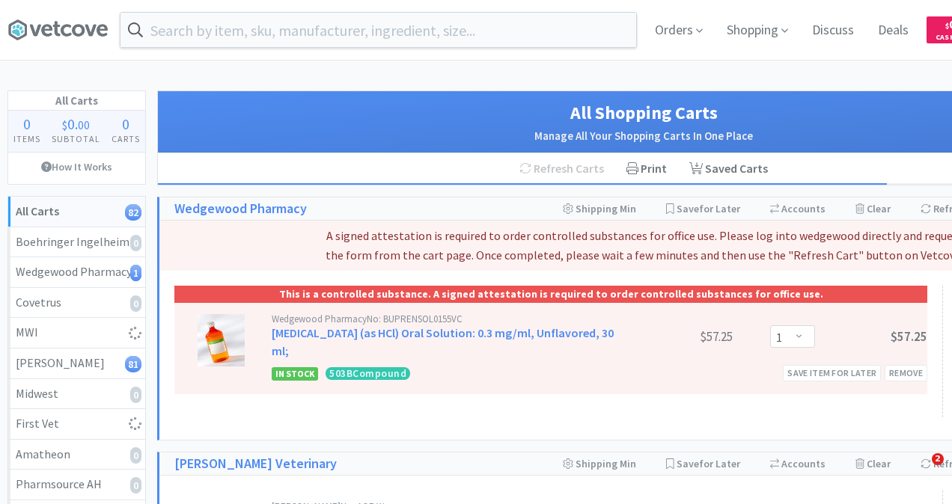
select select "2"
select select "4"
select select "1"
select select "4"
select select "2"
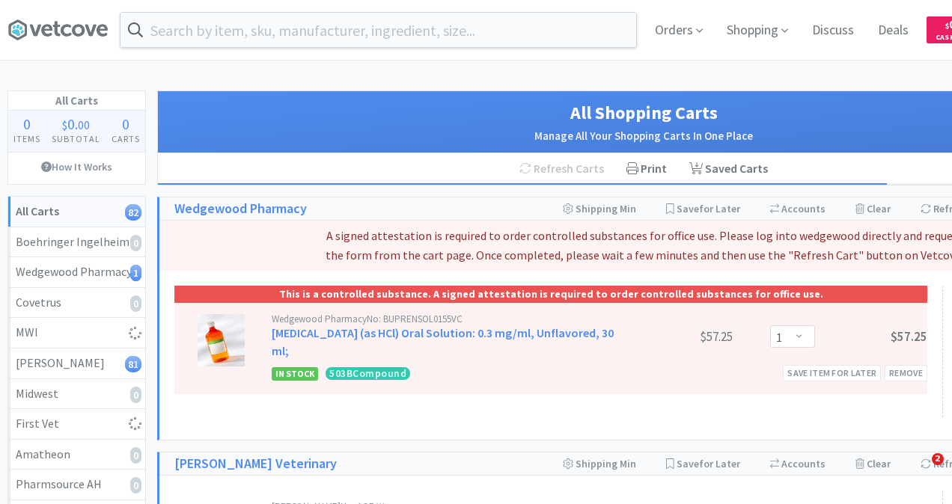
select select "1"
select select "2"
select select "4"
select select "2"
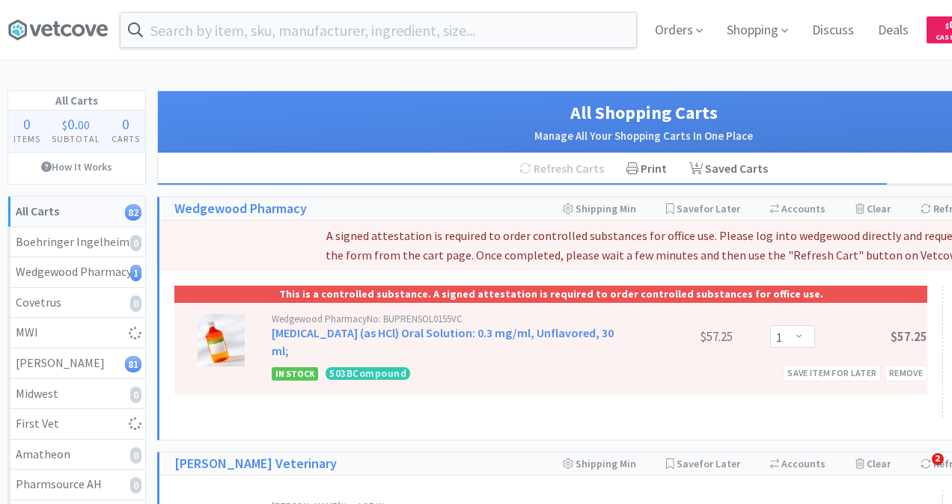
select select "1"
select select "2"
select select "4"
select select "1"
select select "50"
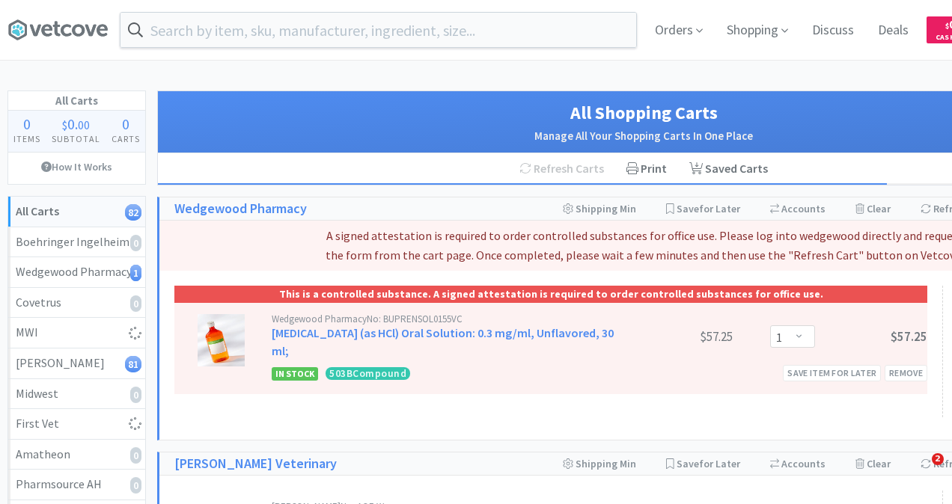
select select "1"
select select "3"
select select "2"
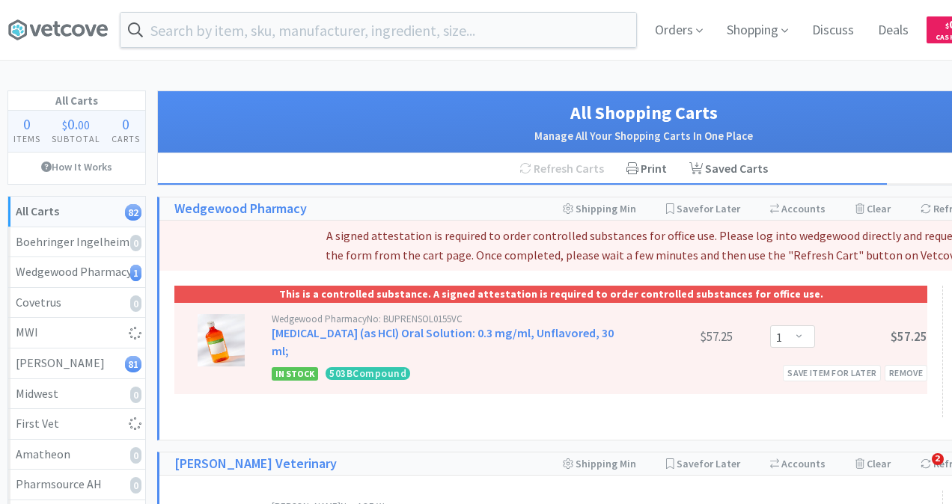
select select "2"
select select "4"
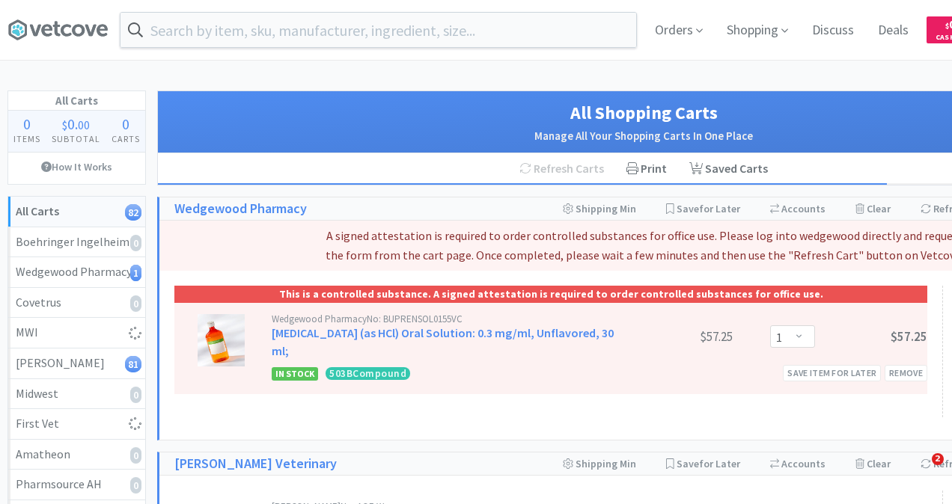
select select "1"
select select "2"
select select "1"
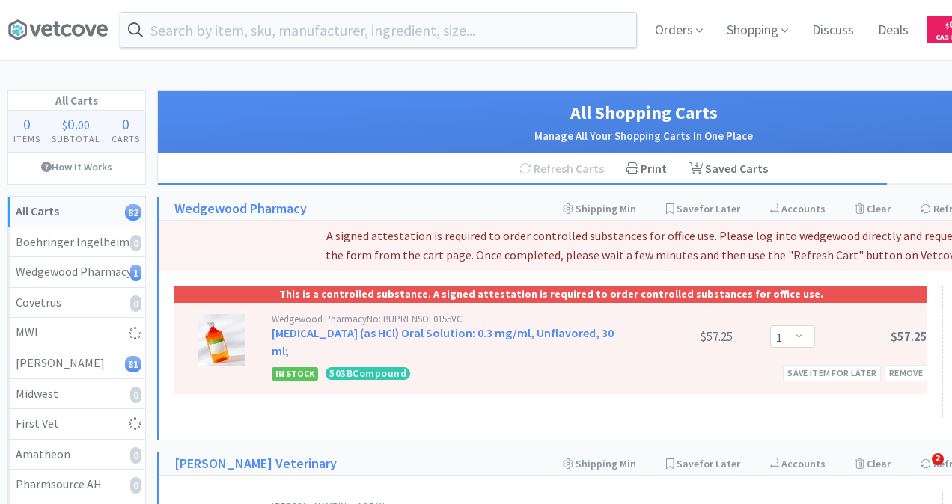
select select "1"
select select "2"
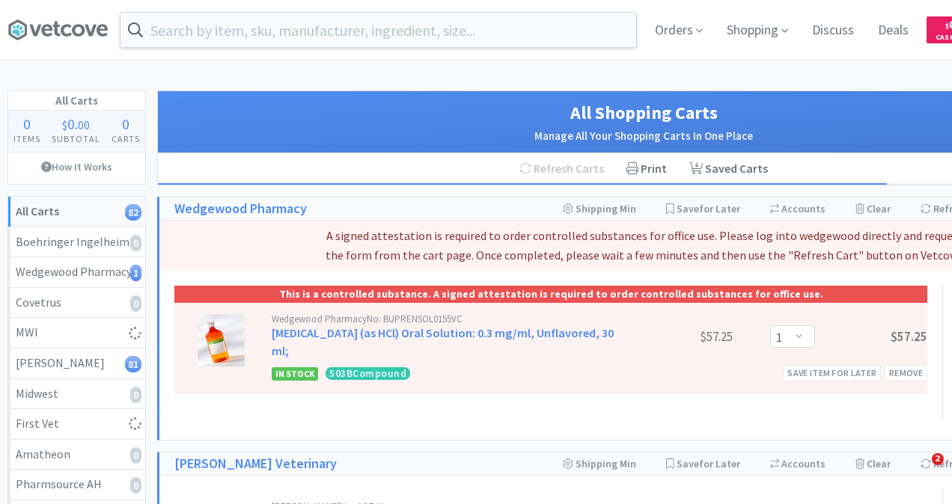
select select "10"
select select "4"
select select "1"
select select "2"
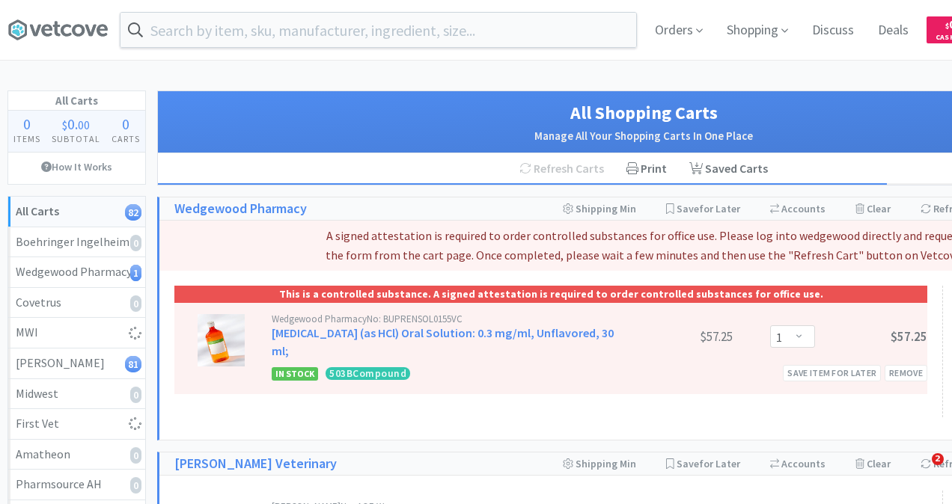
select select "2"
select select "4"
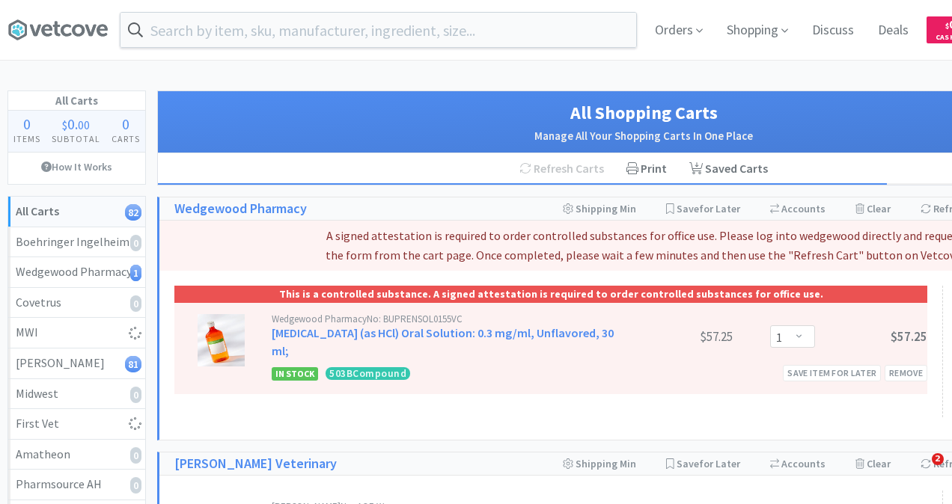
select select "4"
select select "1"
select select "4"
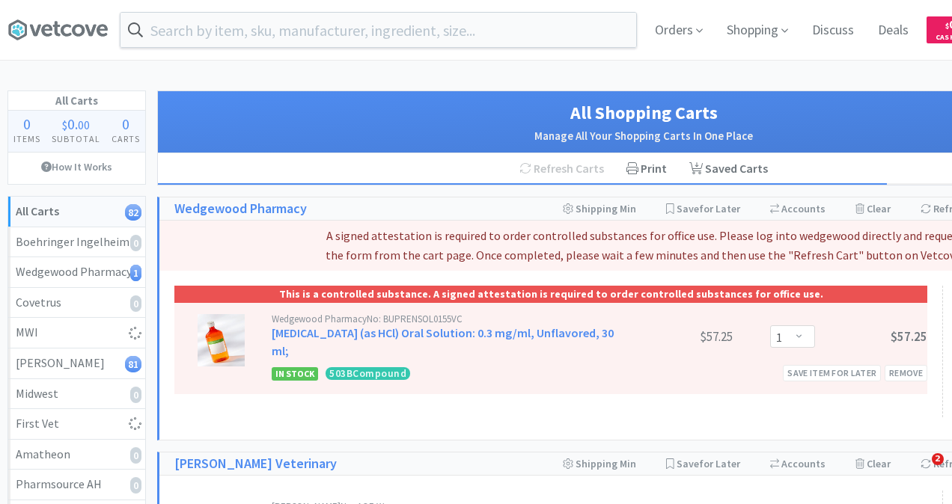
select select "4"
select select "1"
select select "15"
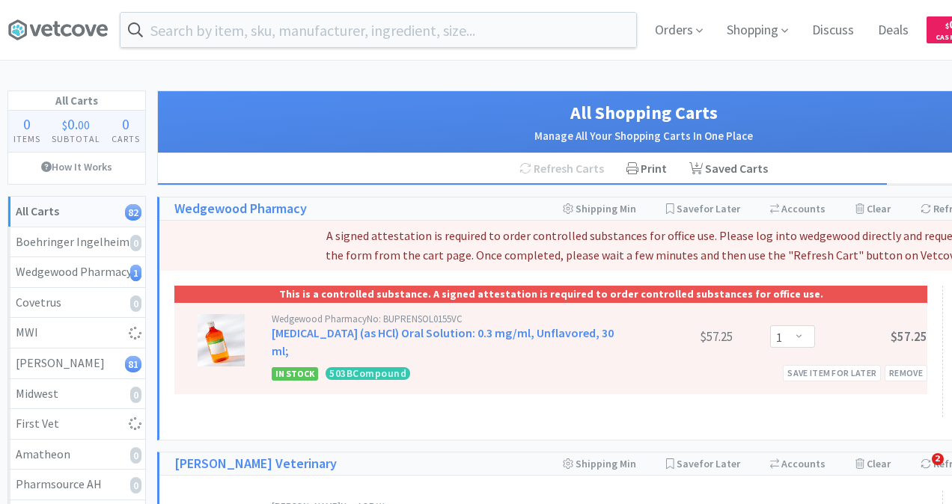
select select "4"
select select "2"
select select "1"
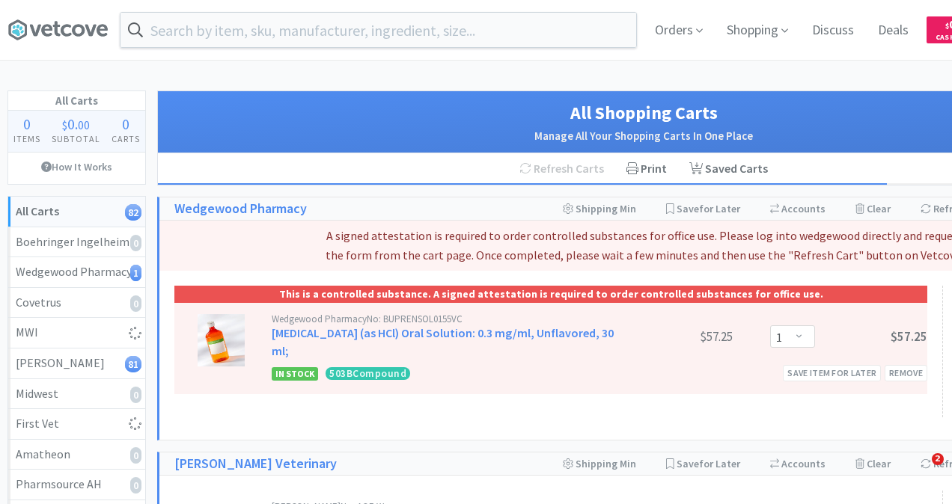
select select "2"
select select "1"
select select "36"
select select "1"
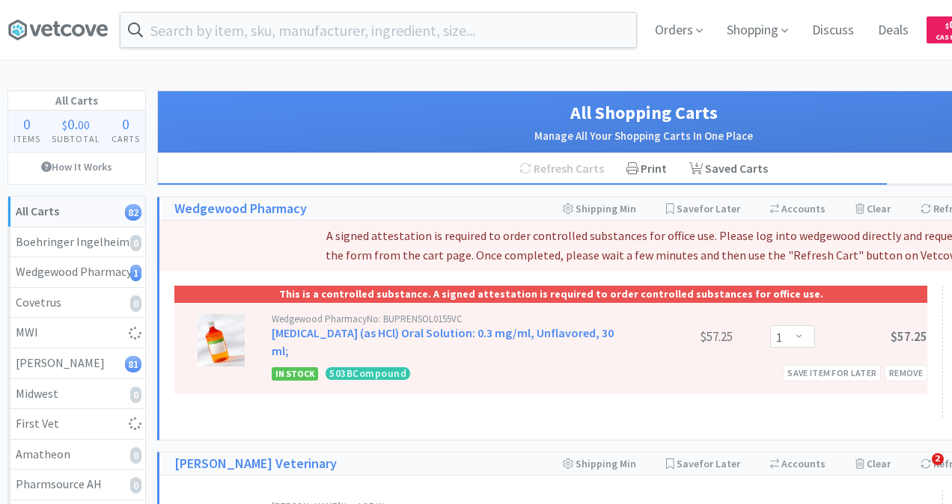
select select "1"
select select "2"
